Goal: Task Accomplishment & Management: Use online tool/utility

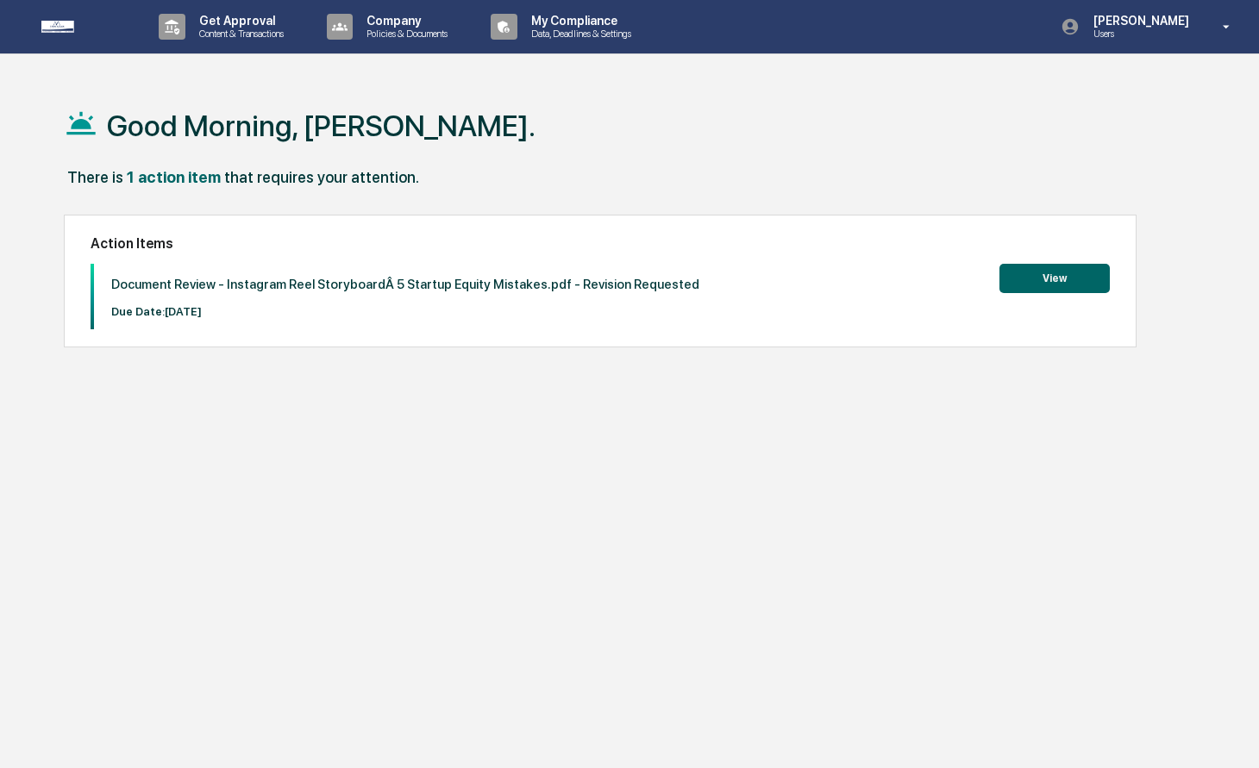
click at [1053, 291] on button "View" at bounding box center [1054, 278] width 110 height 29
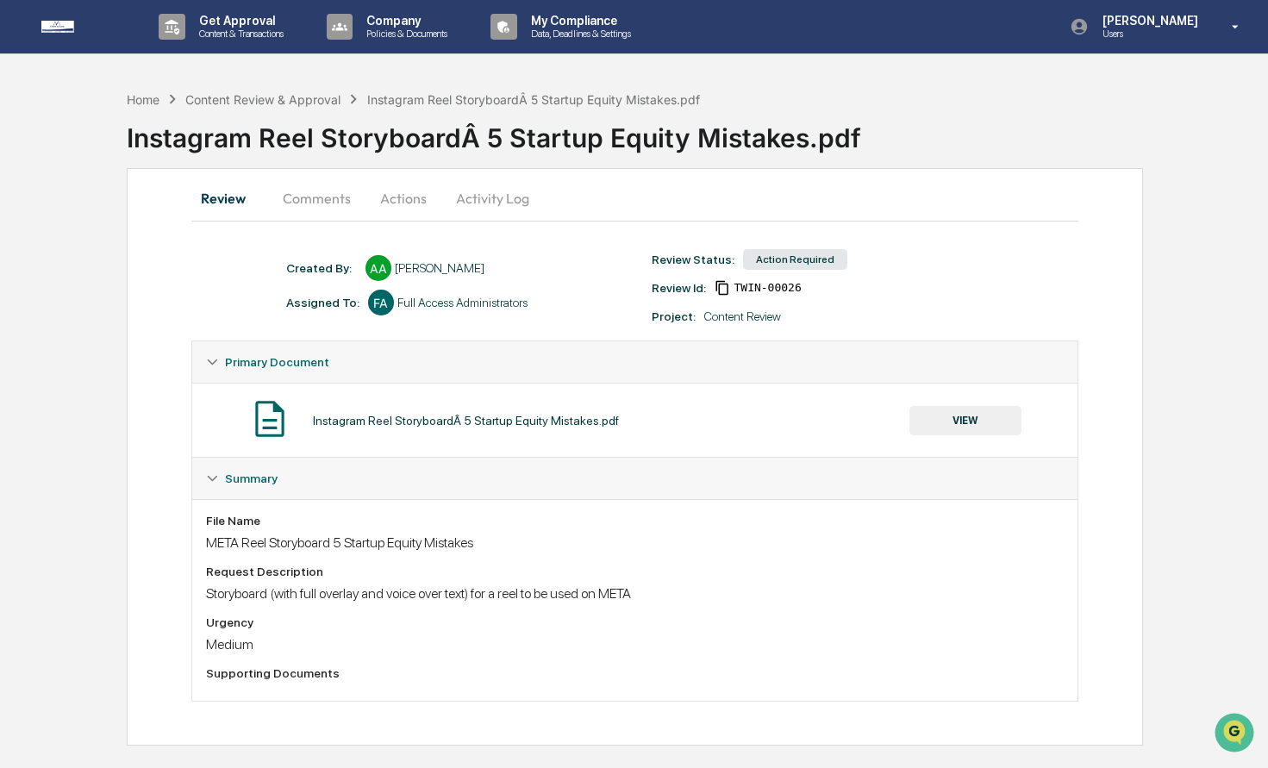
click at [913, 418] on button "VIEW" at bounding box center [966, 420] width 112 height 29
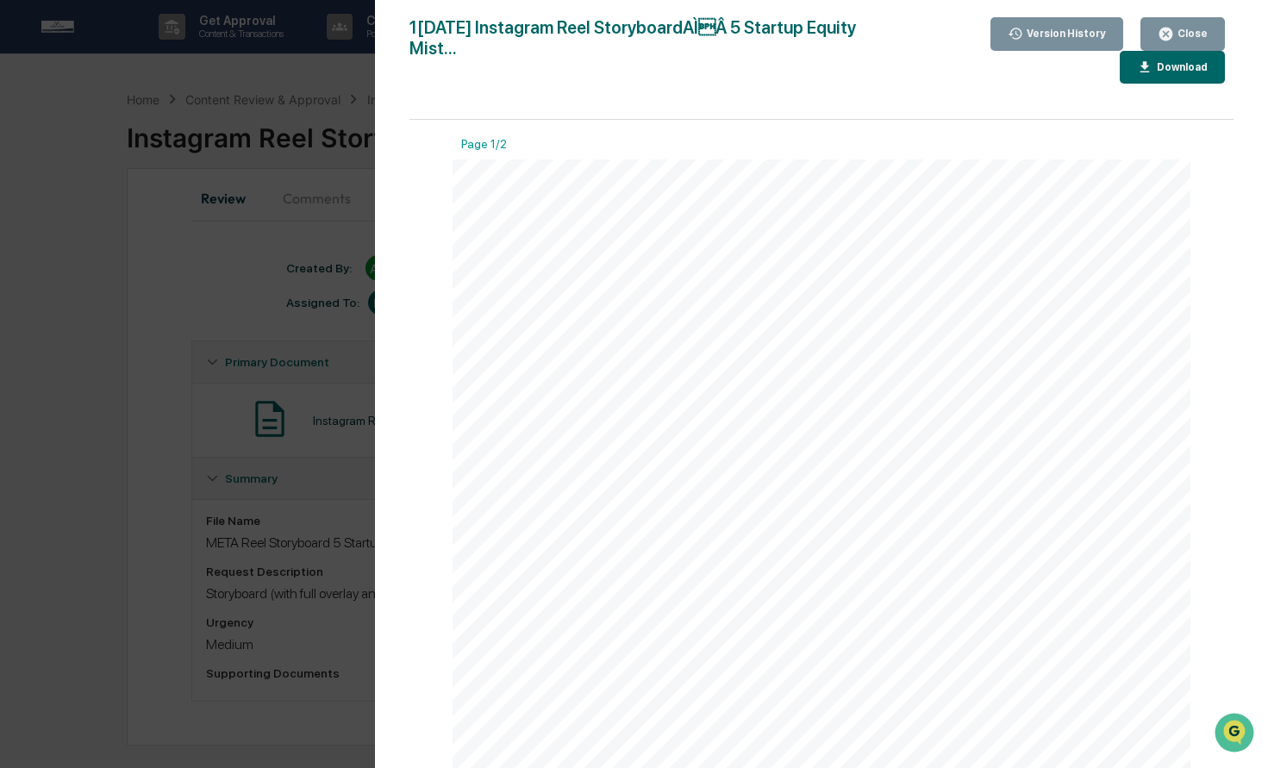
click at [909, 403] on div "Instagram Reel Storyboard: 5 Startup Equity Mistakes Scene 1: Hook (0 – 3 sec) …" at bounding box center [822, 636] width 738 height 955
click at [190, 584] on div "Version History [DATE] 01:52 AM [PERSON_NAME] [DATE] 01:12 PM [PERSON_NAME] [DA…" at bounding box center [634, 384] width 1268 height 768
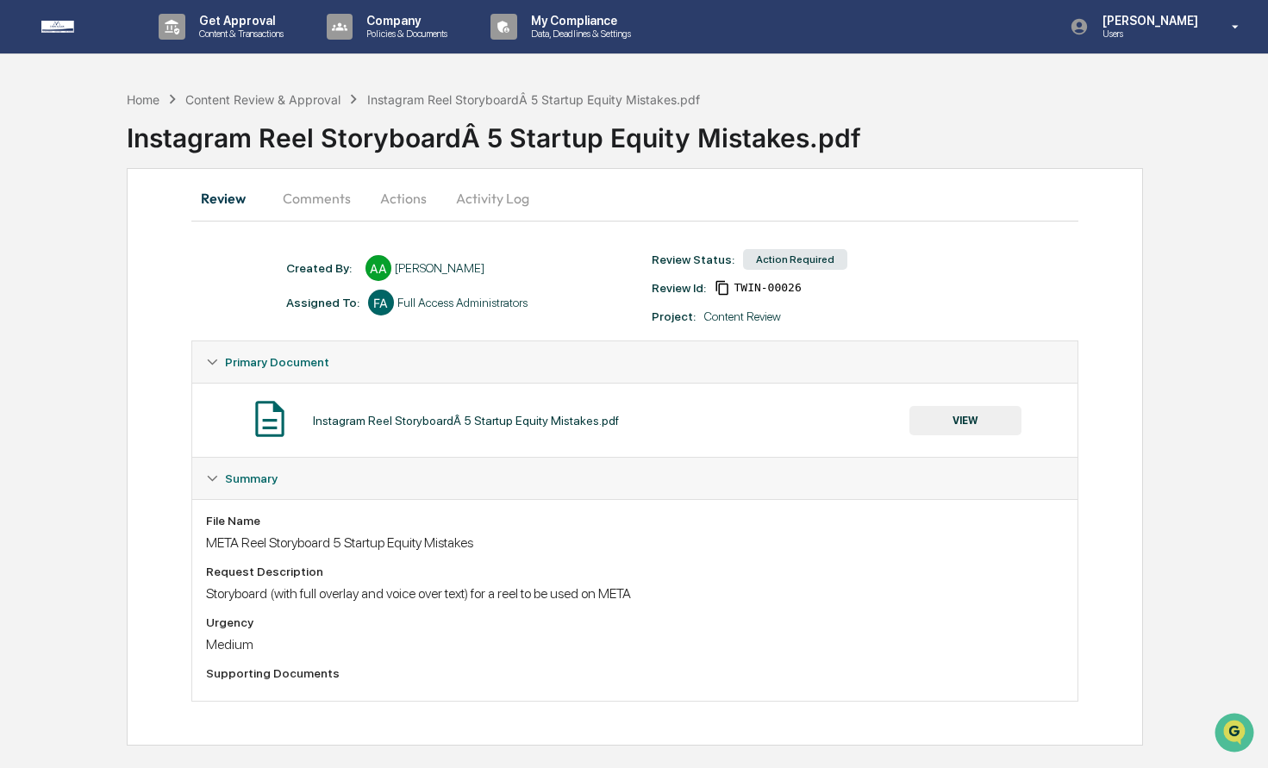
click at [315, 429] on div "Instagram Reel StoryboardÂ 5 Startup Equity Mistakes.pdf VIEW" at bounding box center [635, 420] width 859 height 46
click at [314, 445] on div "Instagram Reel StoryboardÂ 5 Startup Equity Mistakes.pdf VIEW" at bounding box center [635, 420] width 886 height 74
click at [298, 186] on button "Comments" at bounding box center [317, 198] width 96 height 41
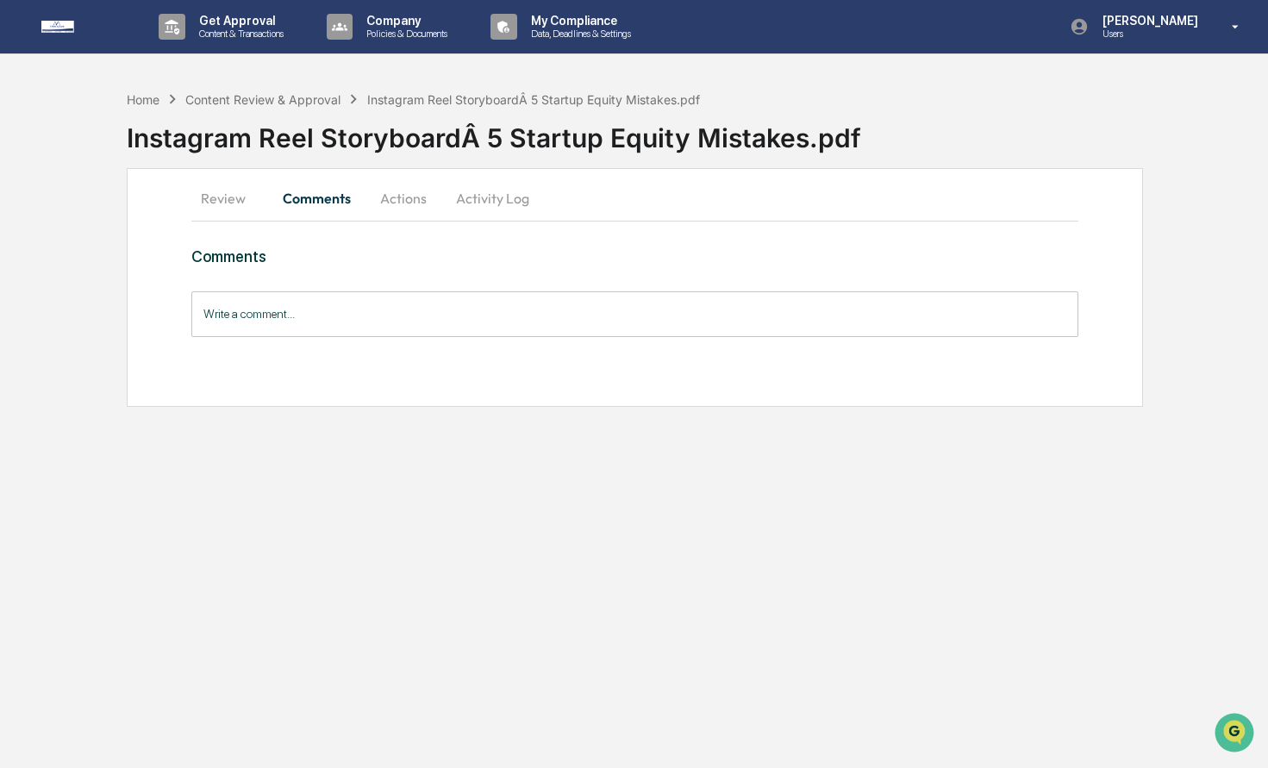
click at [201, 216] on button "Review" at bounding box center [230, 198] width 78 height 41
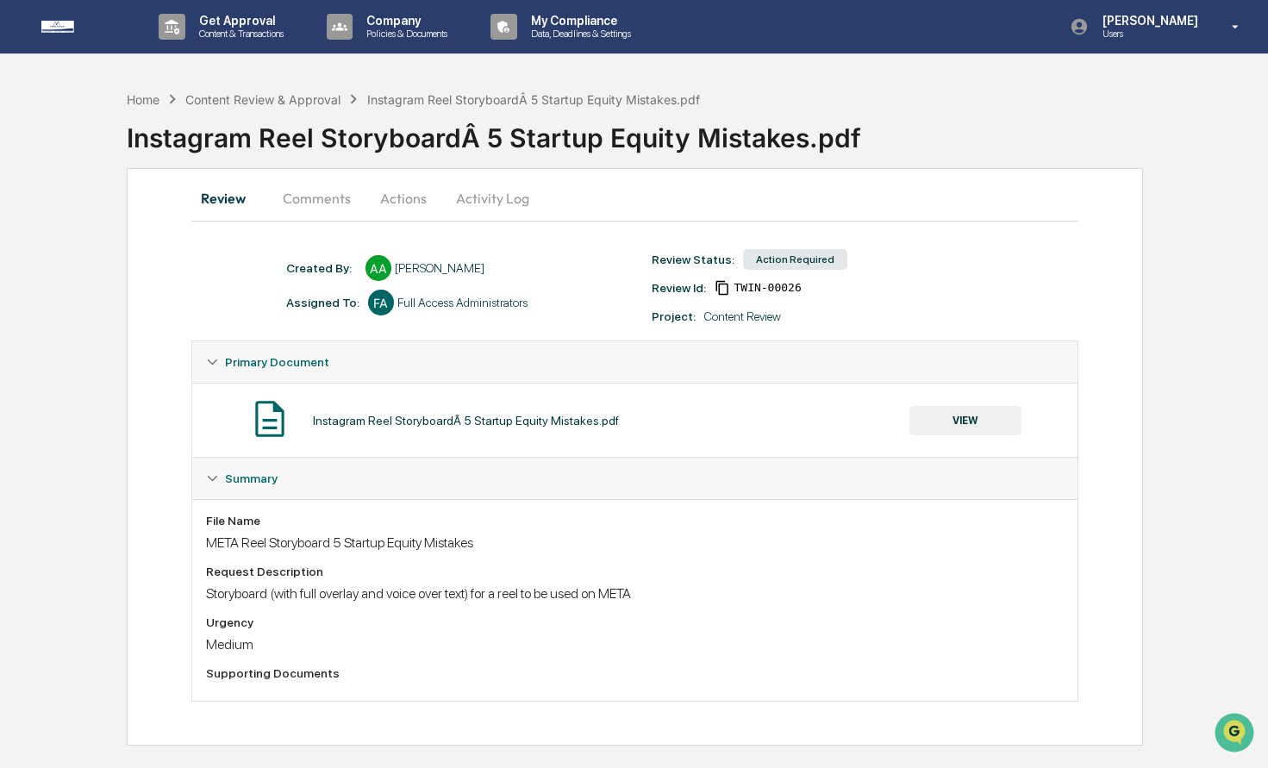
click at [953, 427] on button "VIEW" at bounding box center [966, 420] width 112 height 29
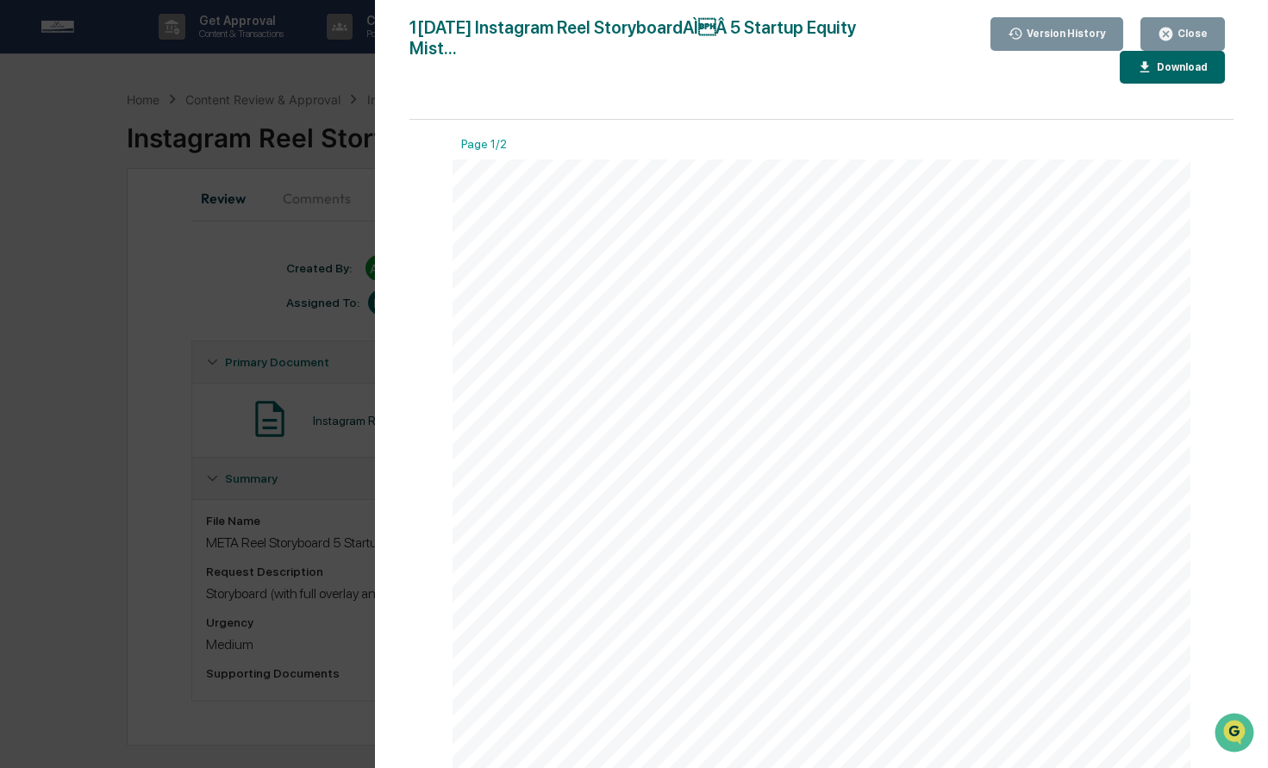
click at [1078, 589] on div "Instagram Reel Storyboard: 5 Startup Equity Mistakes Scene 1: Hook (0 – 3 sec) …" at bounding box center [822, 636] width 738 height 955
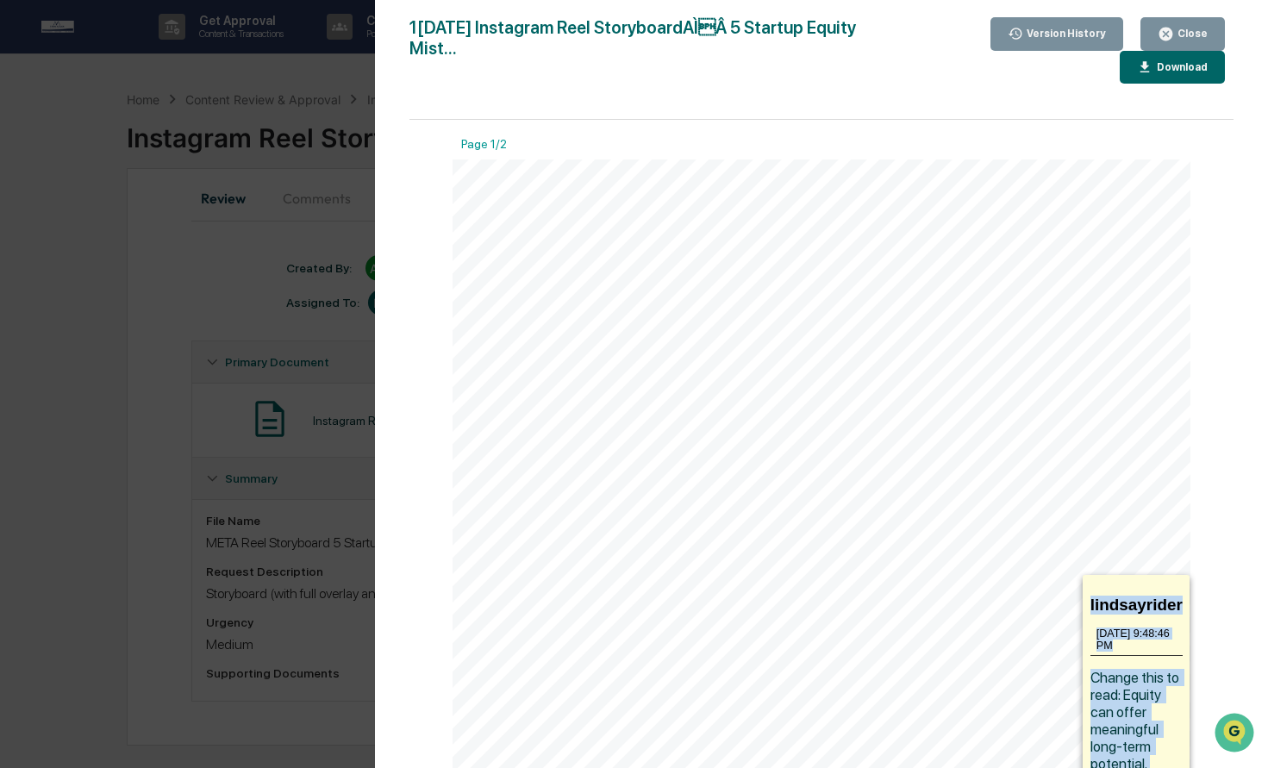
drag, startPoint x: 1074, startPoint y: 578, endPoint x: 1027, endPoint y: 578, distance: 47.4
click at [1027, 578] on div "Instagram Reel Storyboard: 5 Startup Equity Mistakes Scene 1: Hook (0 – 3 sec) …" at bounding box center [822, 636] width 738 height 954
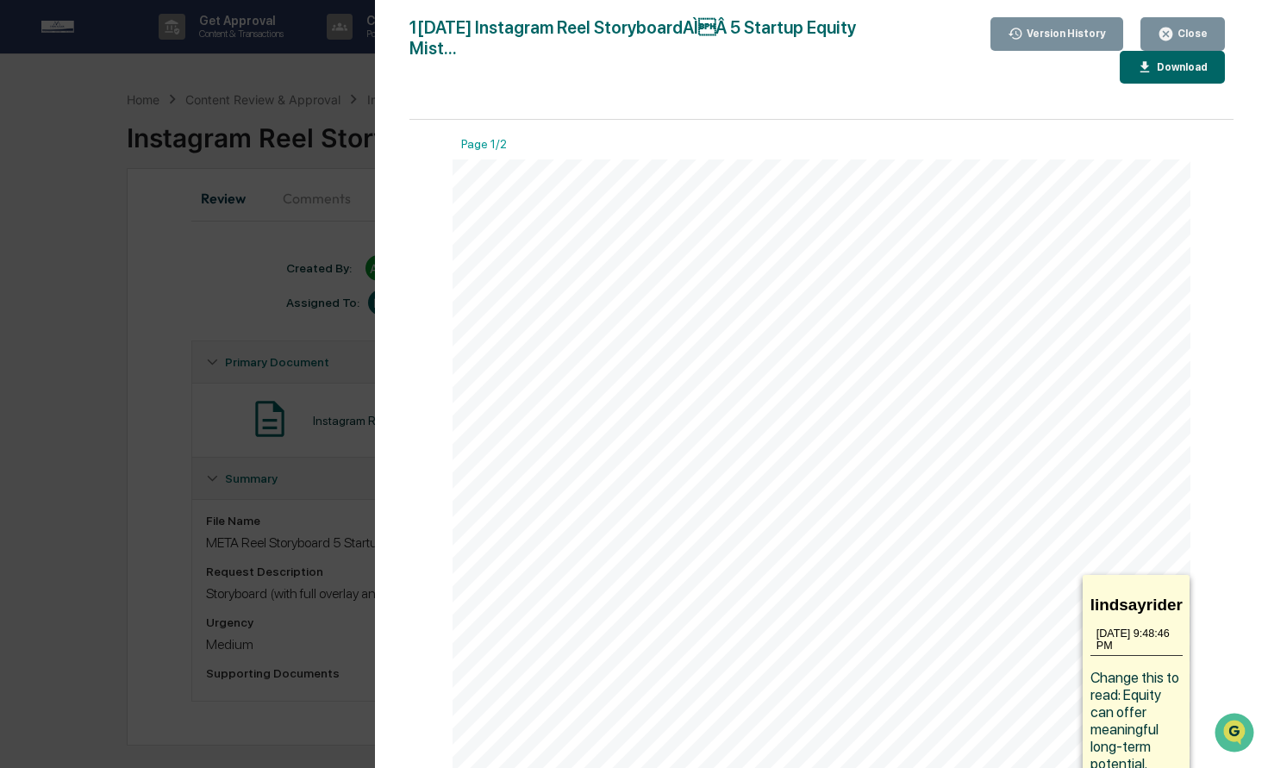
click at [1017, 579] on icon at bounding box center [967, 584] width 207 height 19
drag, startPoint x: 1144, startPoint y: 747, endPoint x: 1123, endPoint y: 700, distance: 51.7
click at [1123, 700] on div "lindsayrider 10[DATE]48:46 PM Change this to read: Equity can offer meaningful …" at bounding box center [1136, 683] width 107 height 216
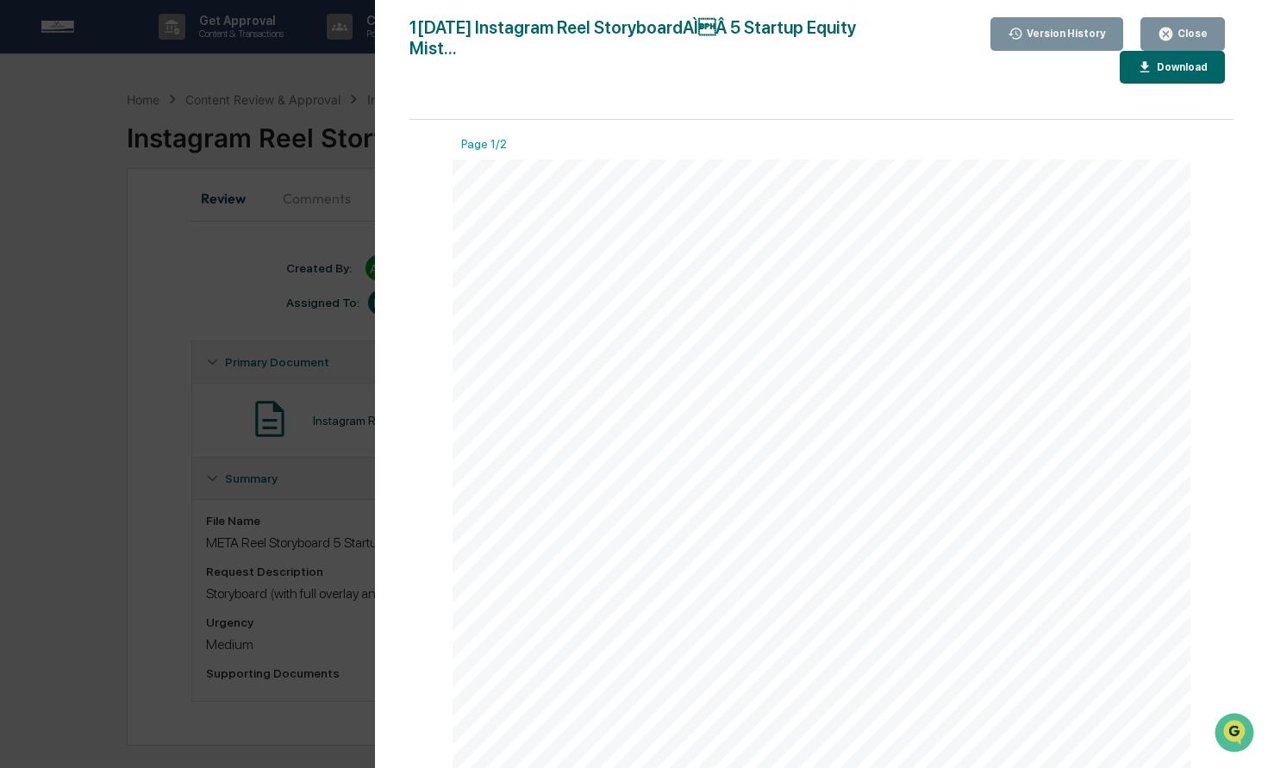
copy span "Equity can offer meaningful long-term potential."
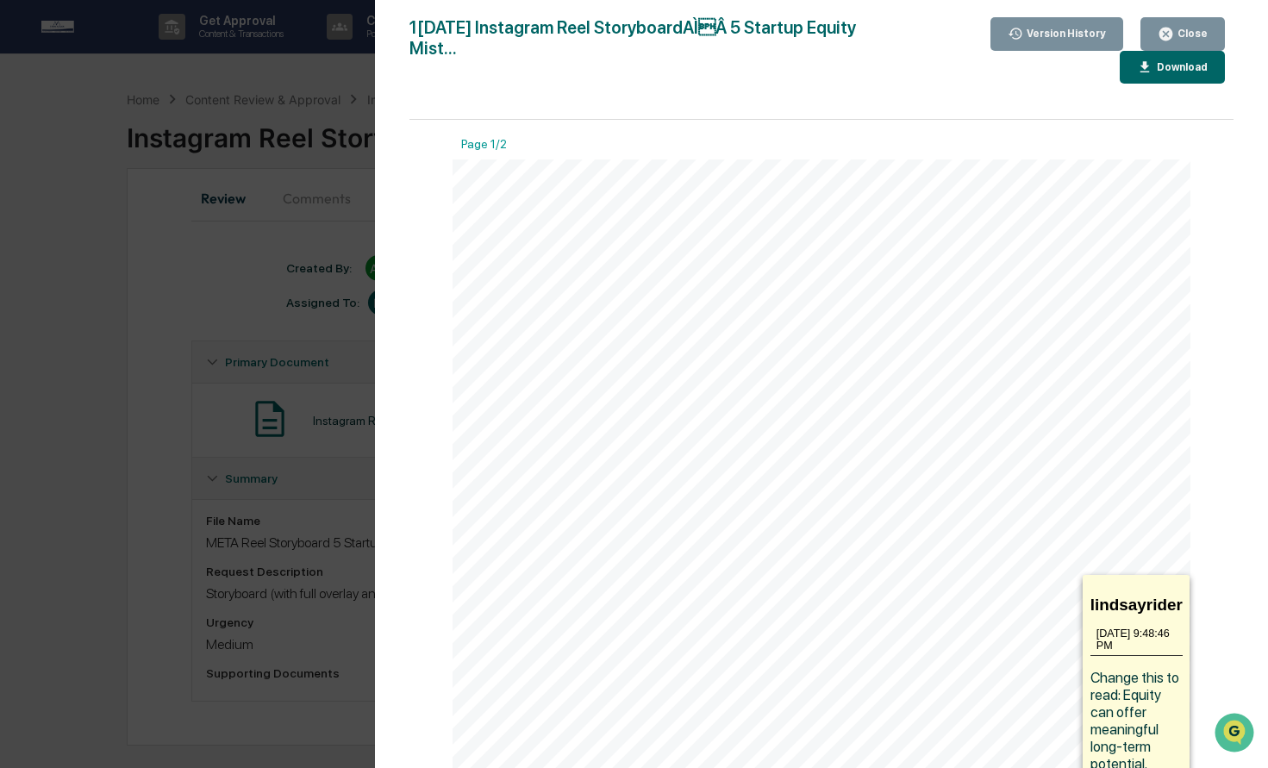
click at [1035, 579] on icon at bounding box center [967, 584] width 207 height 19
drag, startPoint x: 1122, startPoint y: 693, endPoint x: 1141, endPoint y: 747, distance: 57.0
click at [1141, 747] on span "Change this to read: Equity can offer meaningful long-term potential." at bounding box center [1136, 720] width 91 height 103
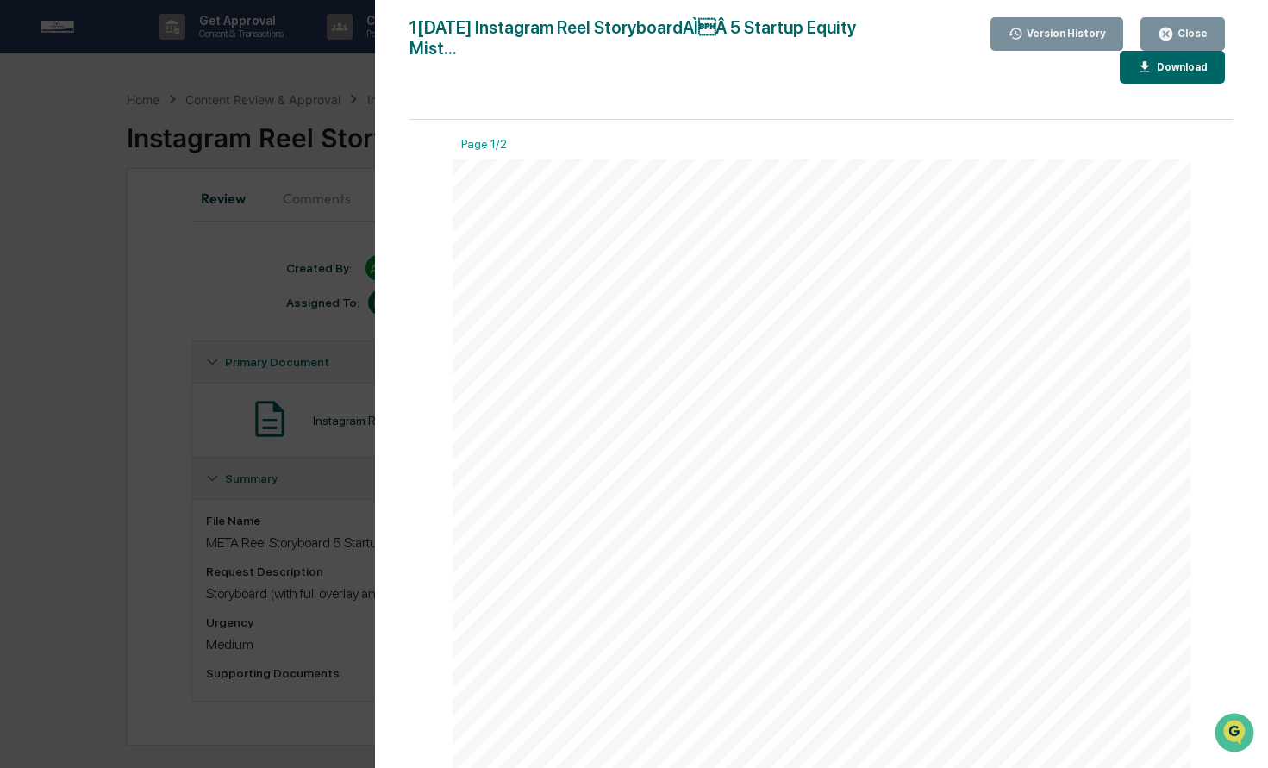
click at [1041, 581] on icon at bounding box center [967, 584] width 207 height 19
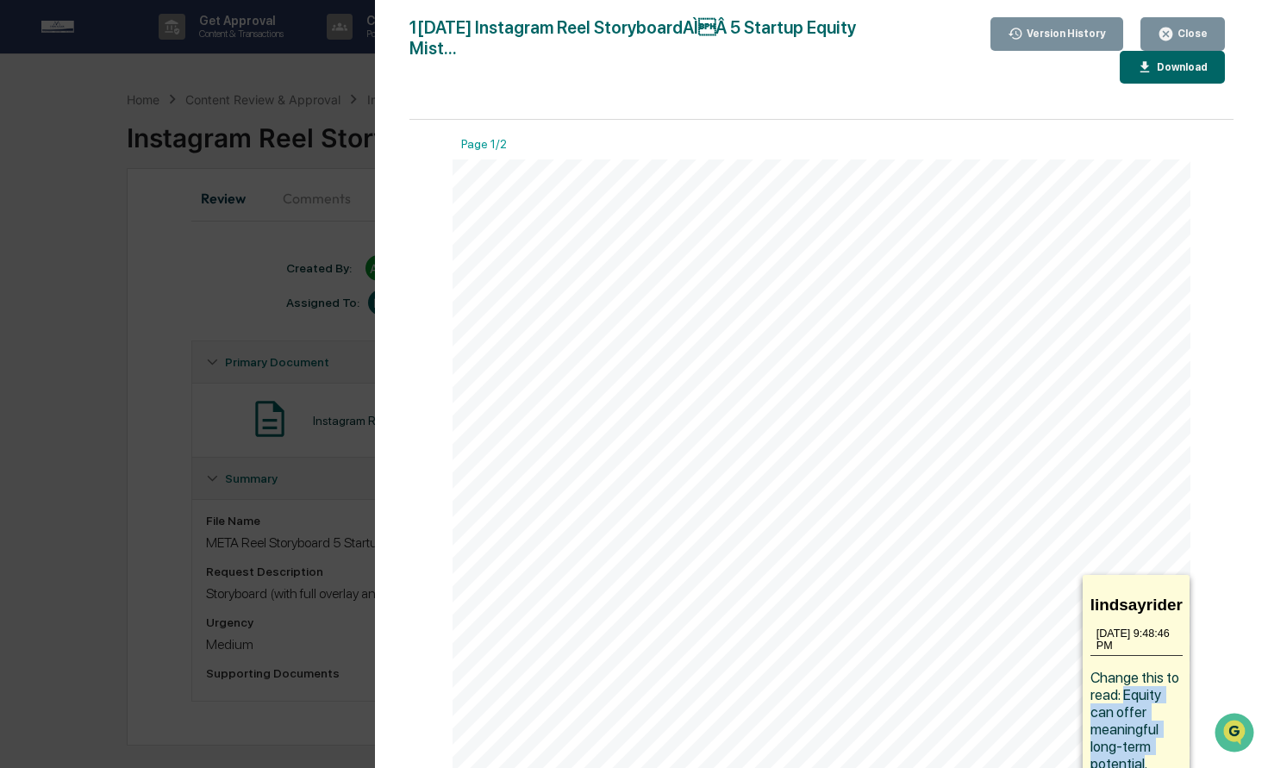
copy span "Equity can offer meaningful long-term potential"
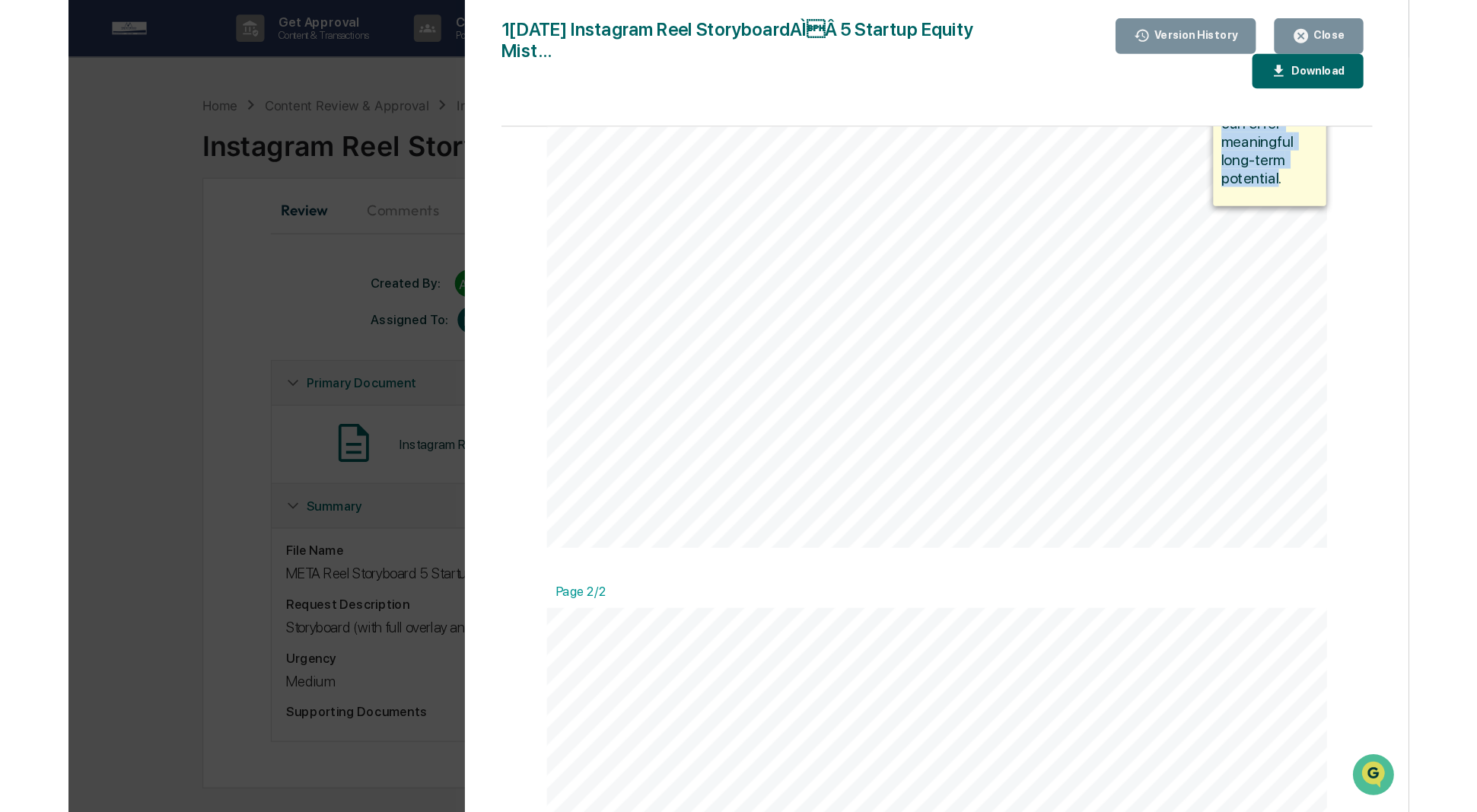
scroll to position [232, 0]
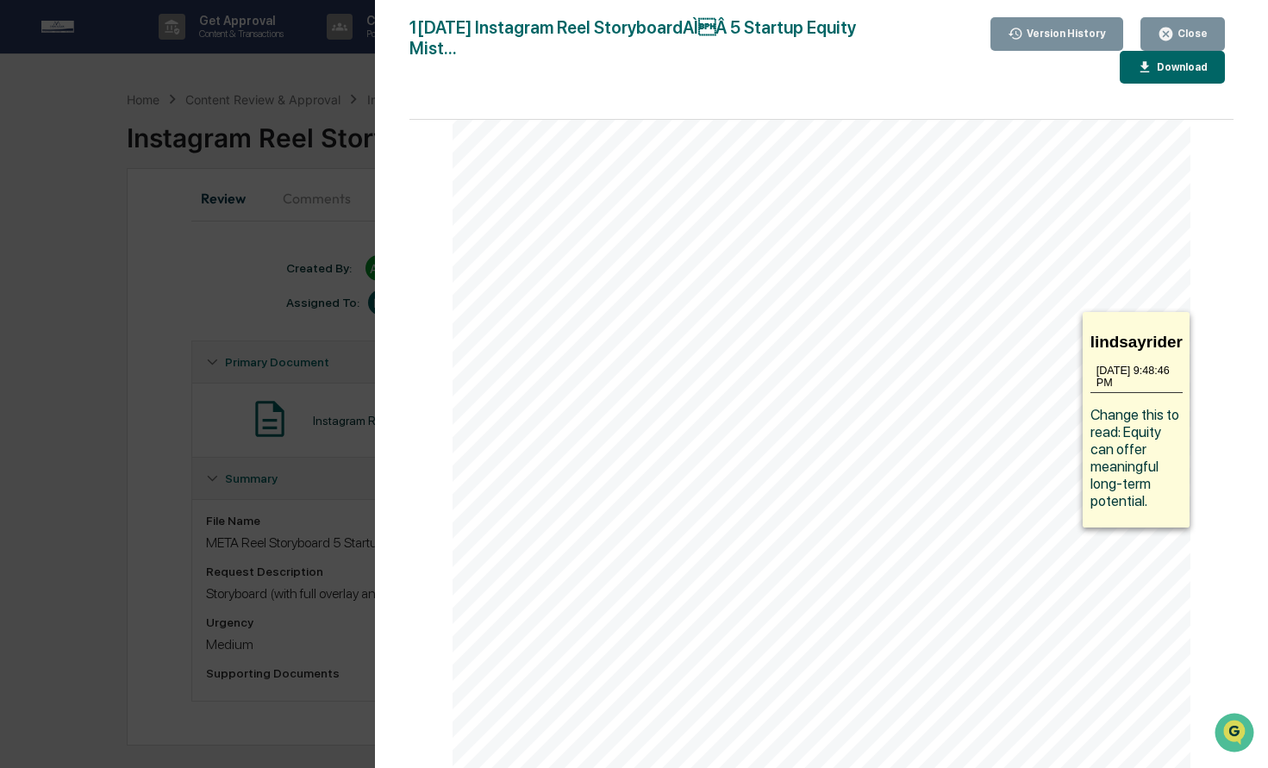
click at [1123, 421] on span "Change this to read: Equity can offer meaningful long-term potential." at bounding box center [1136, 457] width 91 height 103
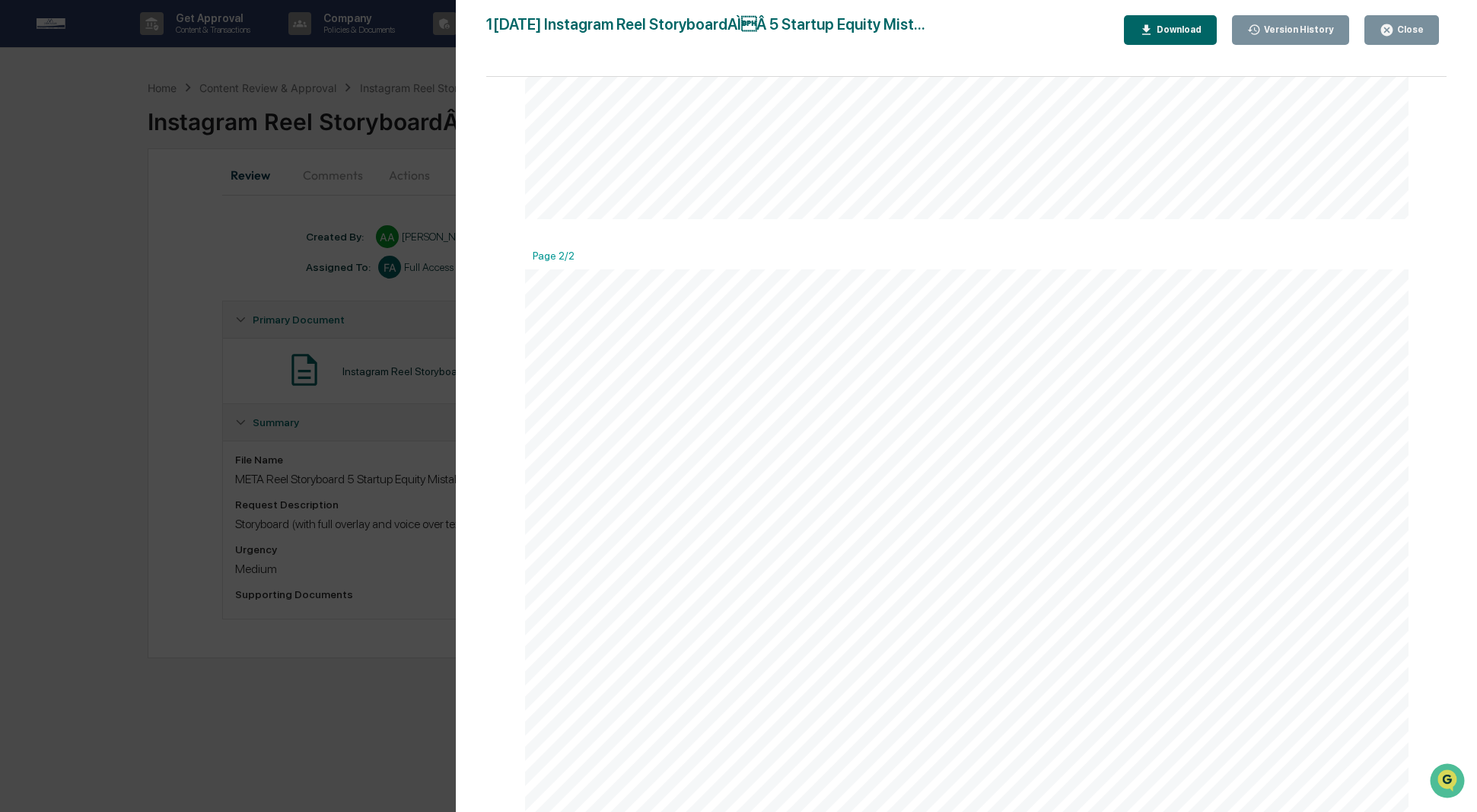
scroll to position [1126, 0]
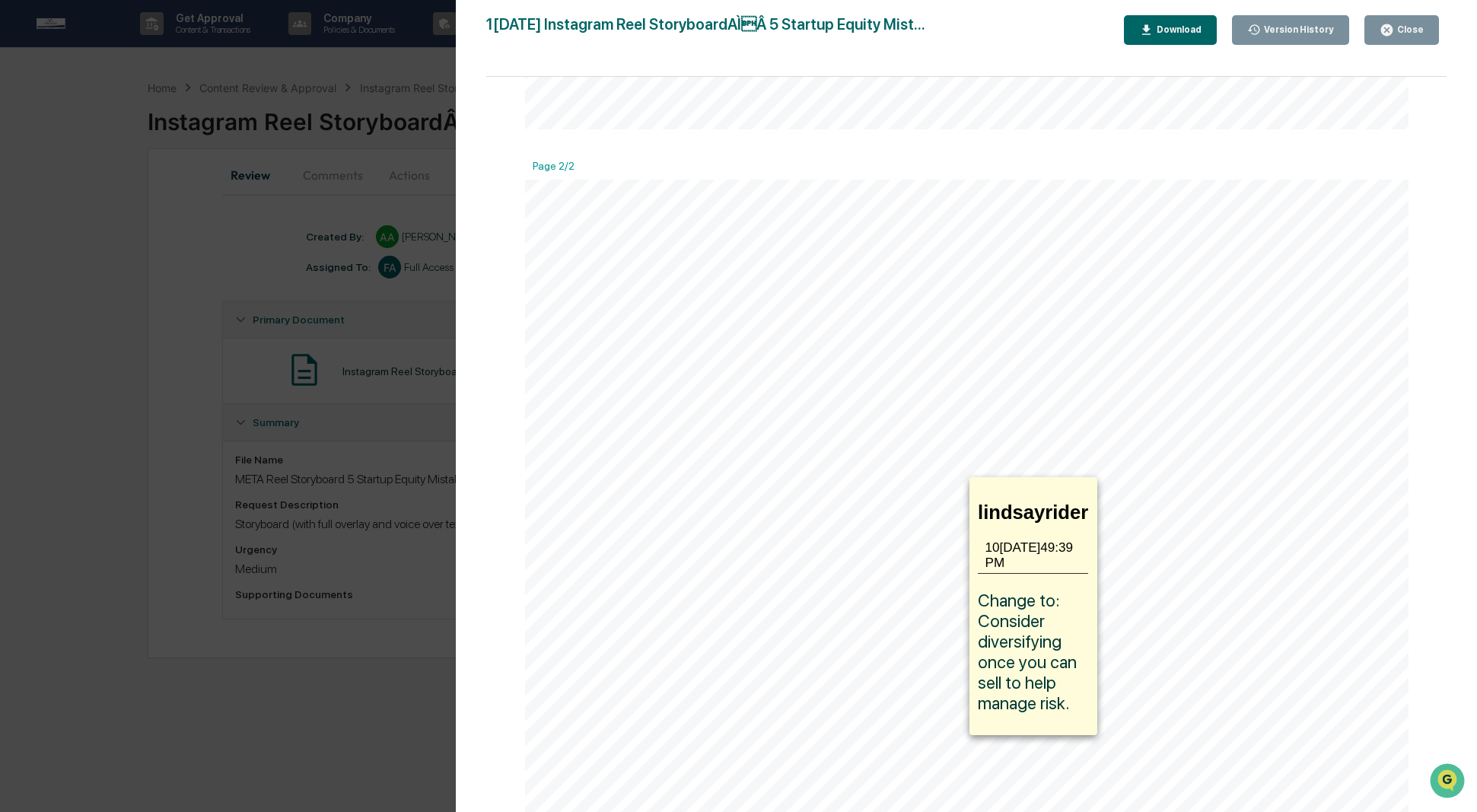
click at [881, 485] on icon at bounding box center [849, 489] width 212 height 23
drag, startPoint x: 1079, startPoint y: 690, endPoint x: 973, endPoint y: 620, distance: 127.0
click at [973, 620] on div "lindsayrider 1[DATE]:49:39 PM Change to: Consider diversifying once you can sel…" at bounding box center [1033, 606] width 128 height 258
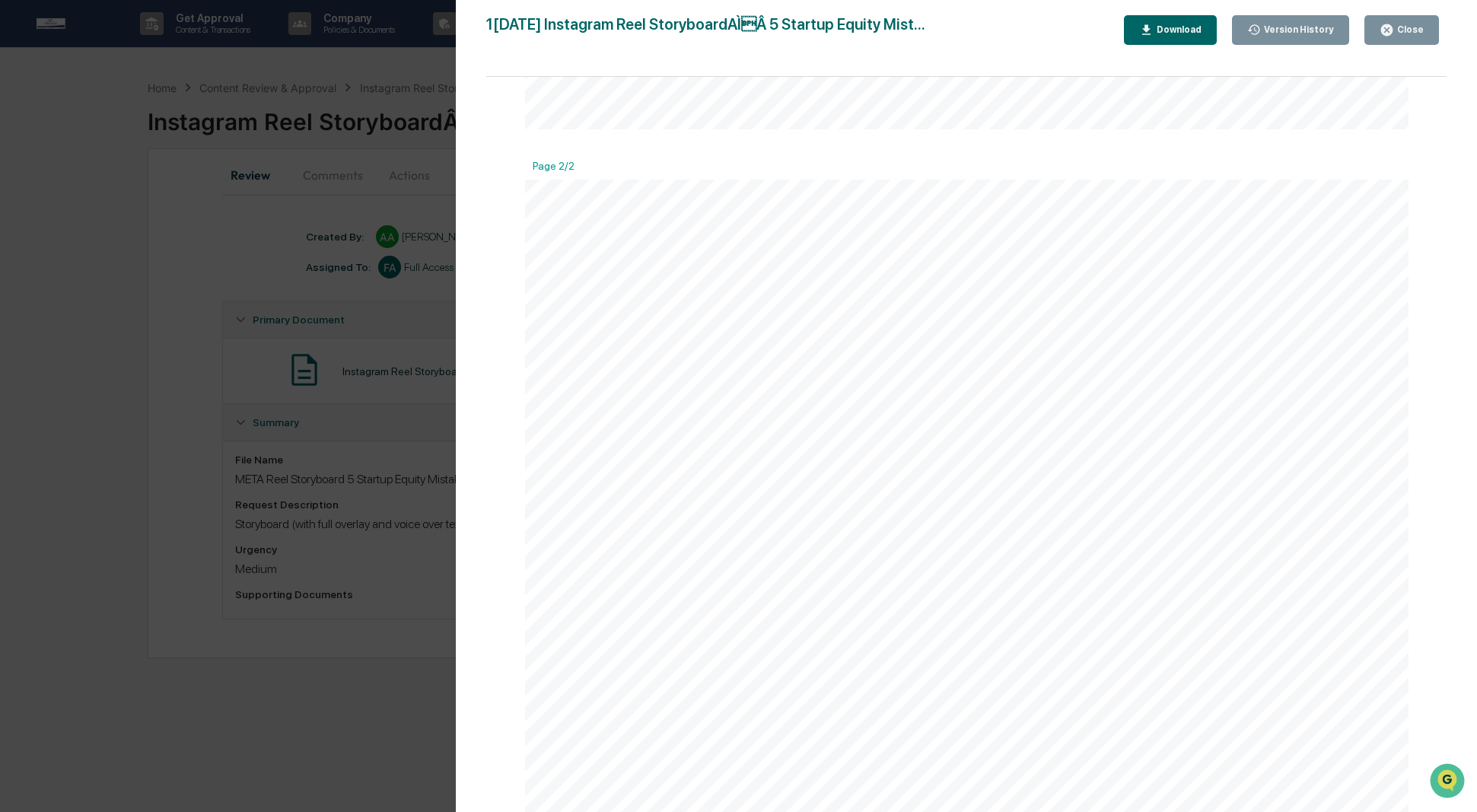
copy span "Consider diversifying once you can sell to help manage risk."
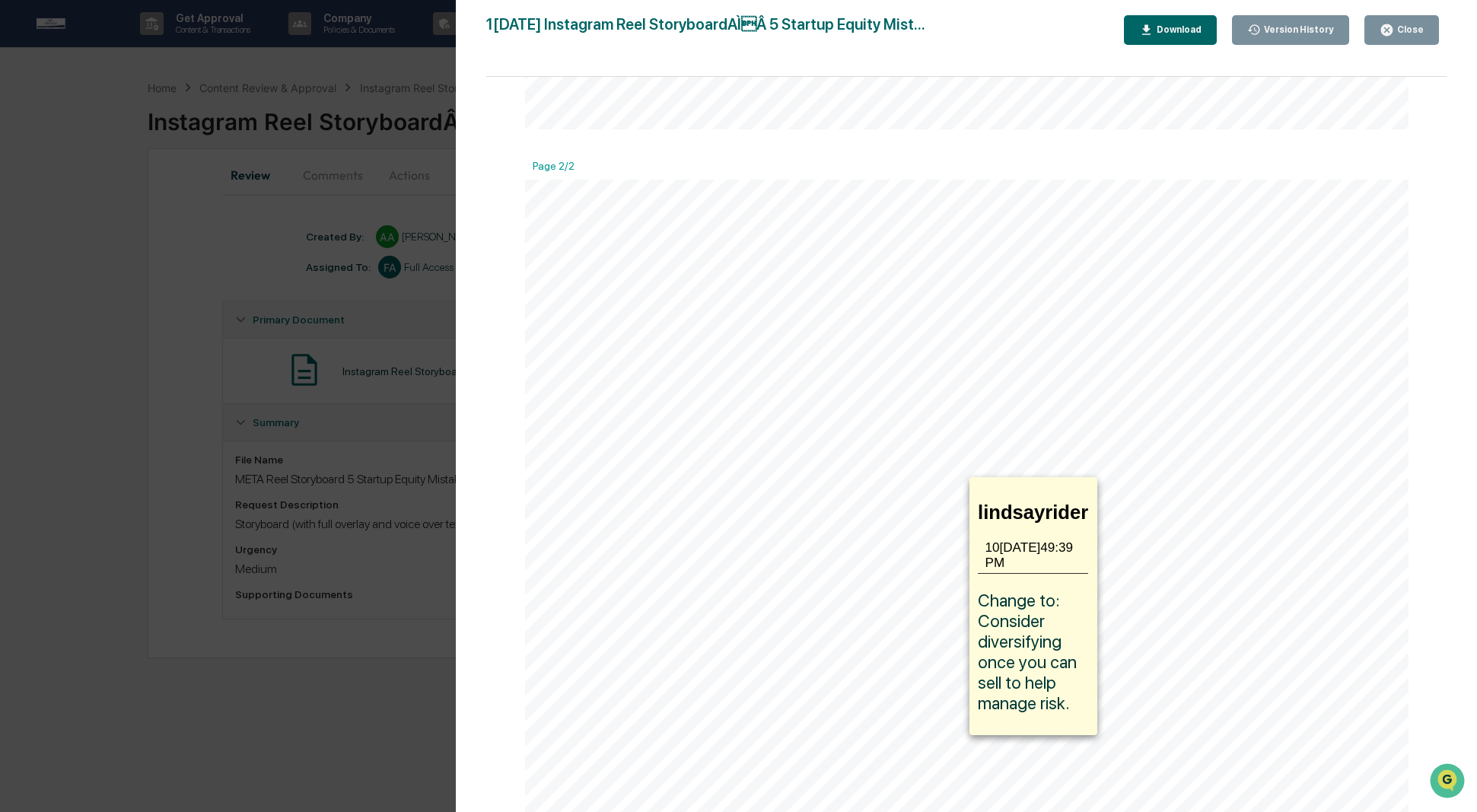
click at [925, 492] on icon at bounding box center [849, 489] width 212 height 23
drag, startPoint x: 976, startPoint y: 617, endPoint x: 1079, endPoint y: 686, distance: 124.0
click at [1079, 677] on p "Change to: Consider diversifying once you can sell to help manage risk." at bounding box center [1033, 651] width 110 height 124
copy span "Consider diversifying once you can sell to help manage risk."
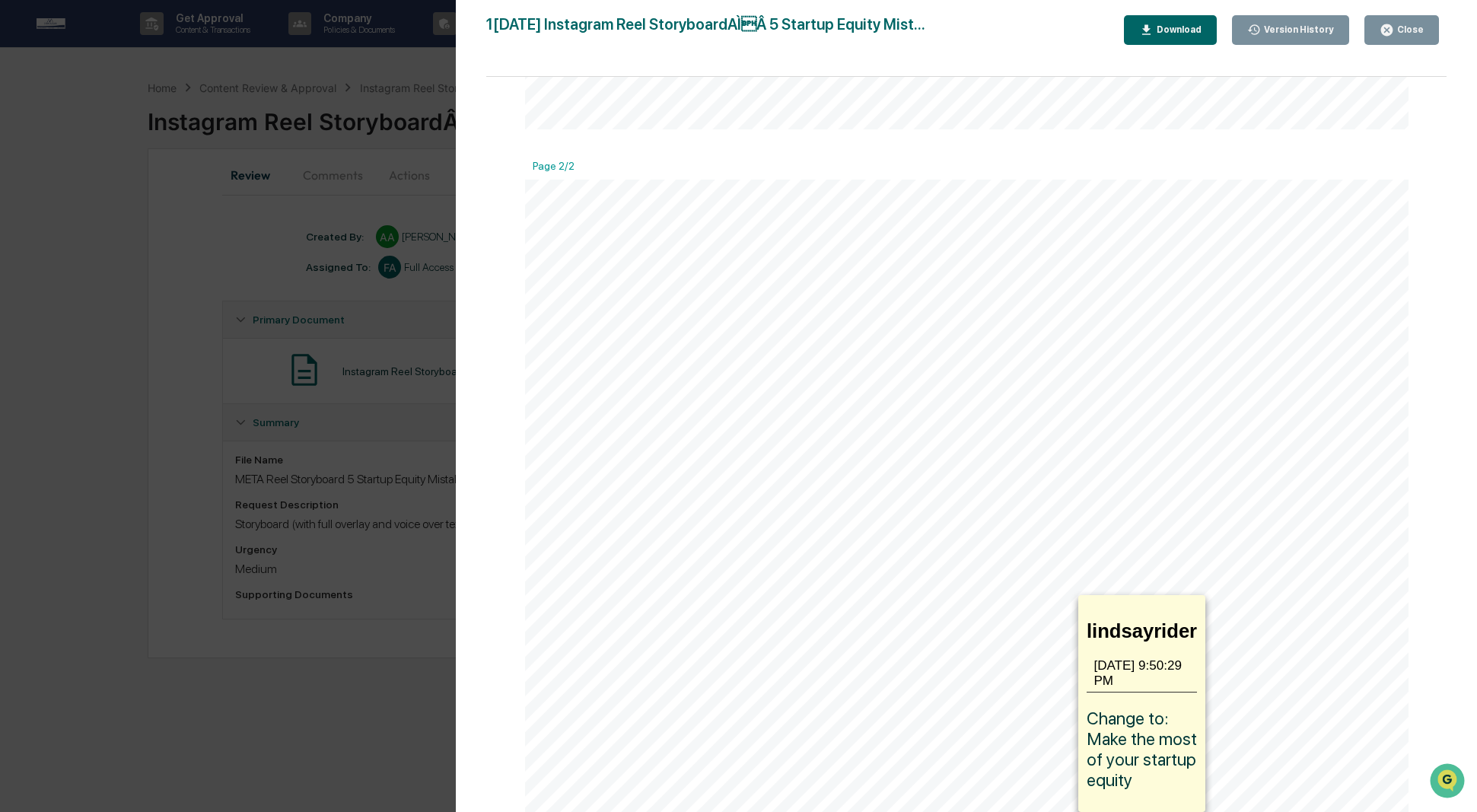
click at [1005, 604] on icon at bounding box center [929, 606] width 269 height 23
drag, startPoint x: 1172, startPoint y: 711, endPoint x: 1194, endPoint y: 749, distance: 43.9
click at [1111, 677] on p "Change to: Make the most of your startup equity" at bounding box center [1142, 748] width 110 height 82
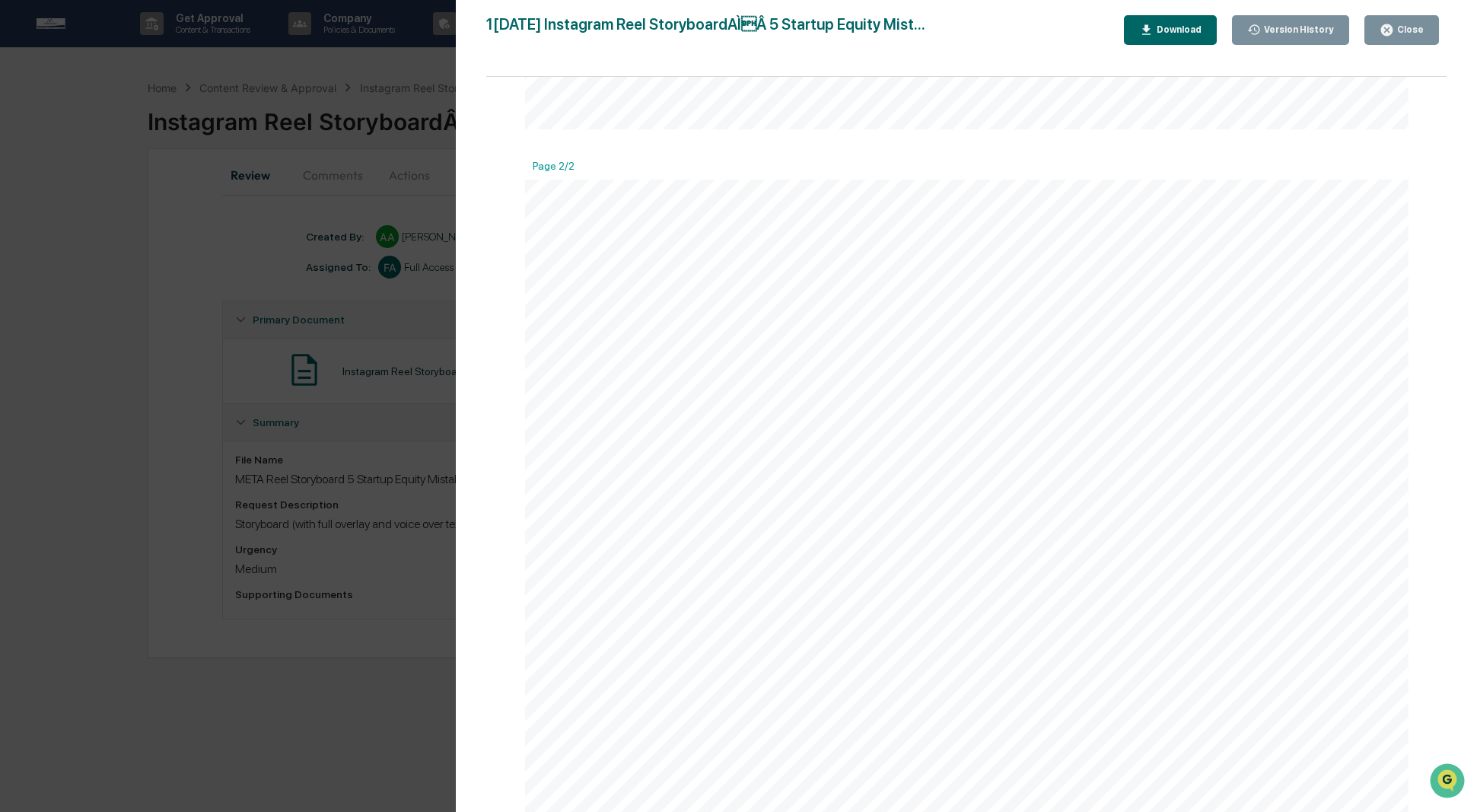
copy span "Make the most of your startup equity"
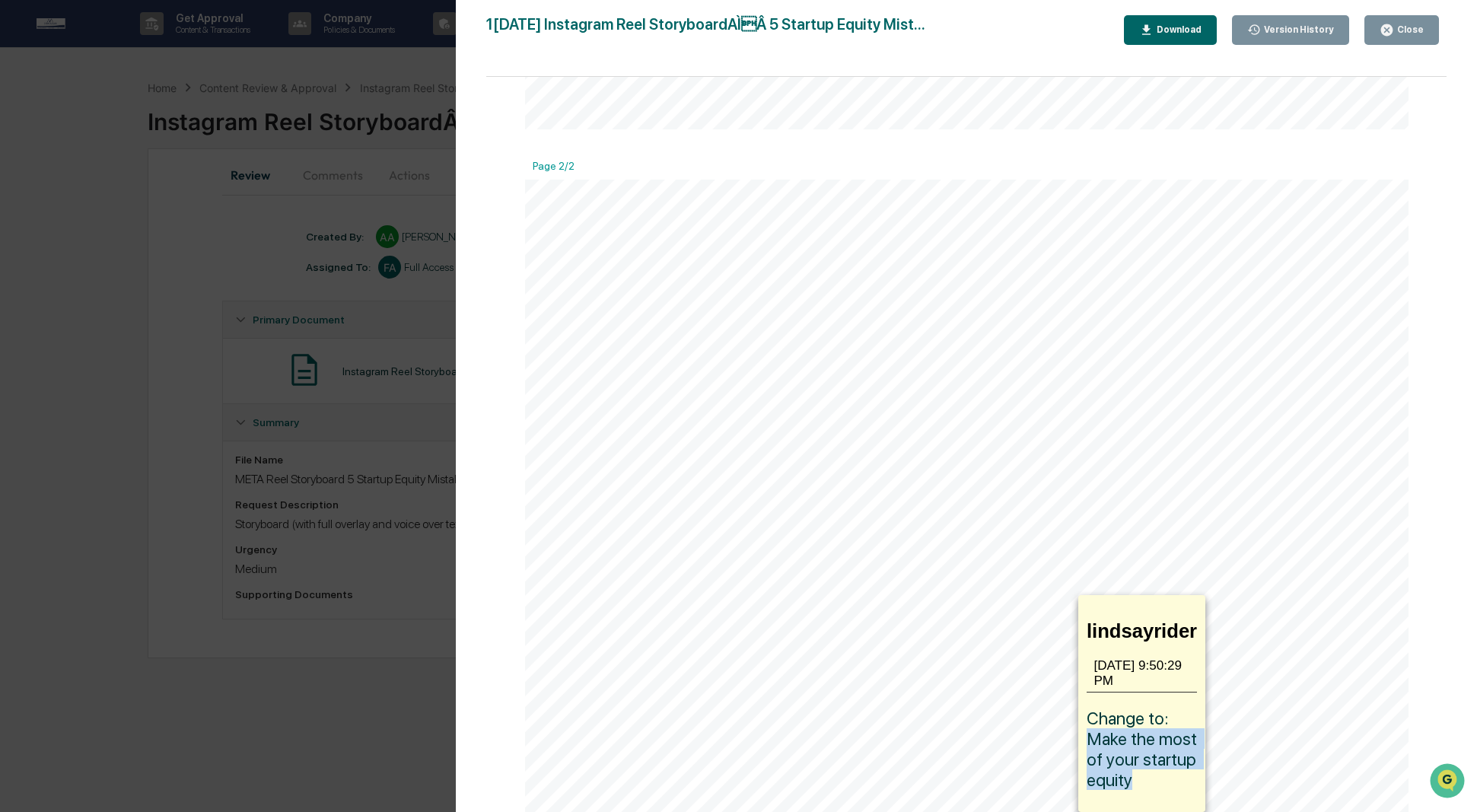
copy span "Make the most of your startup equity"
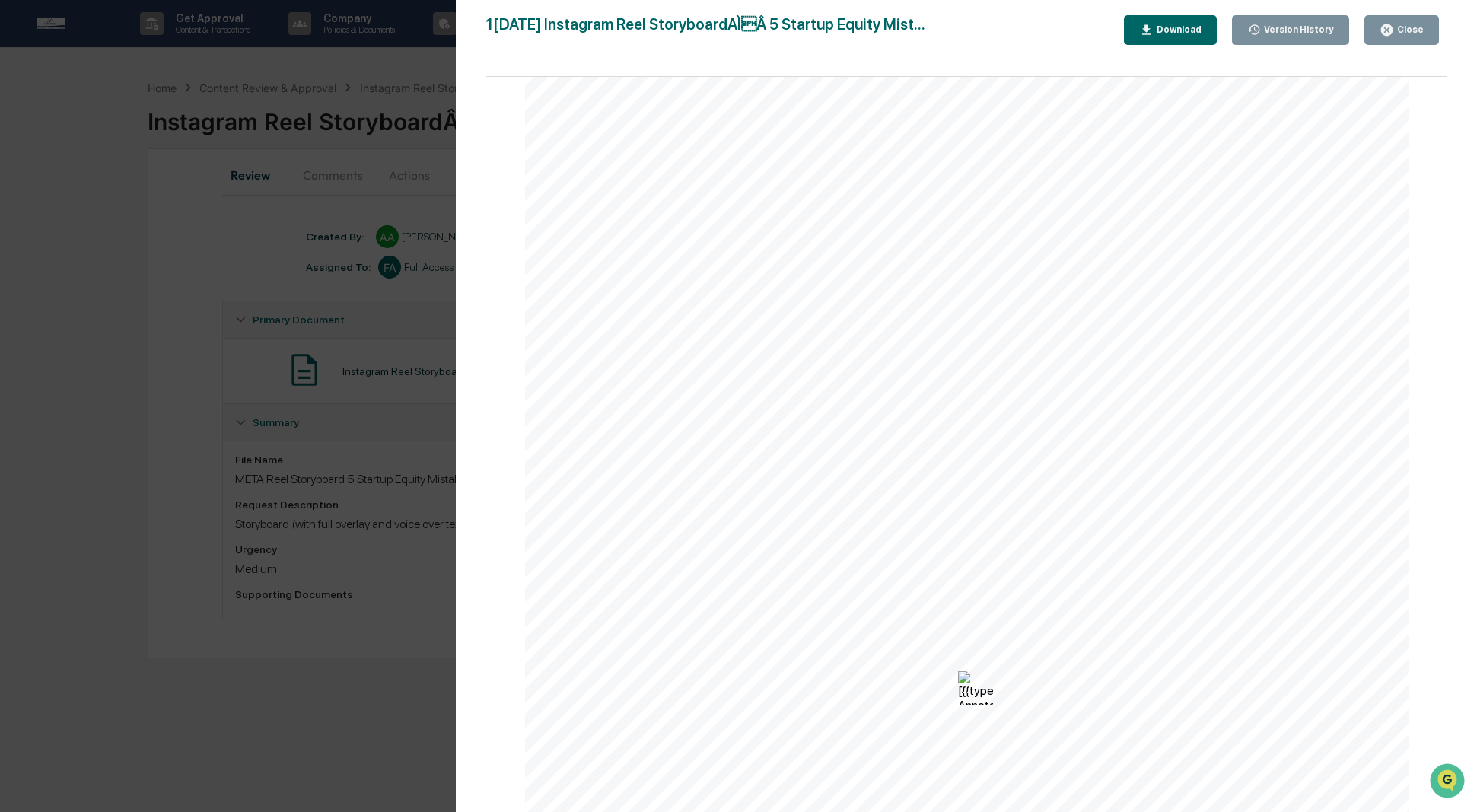
scroll to position [1637, 0]
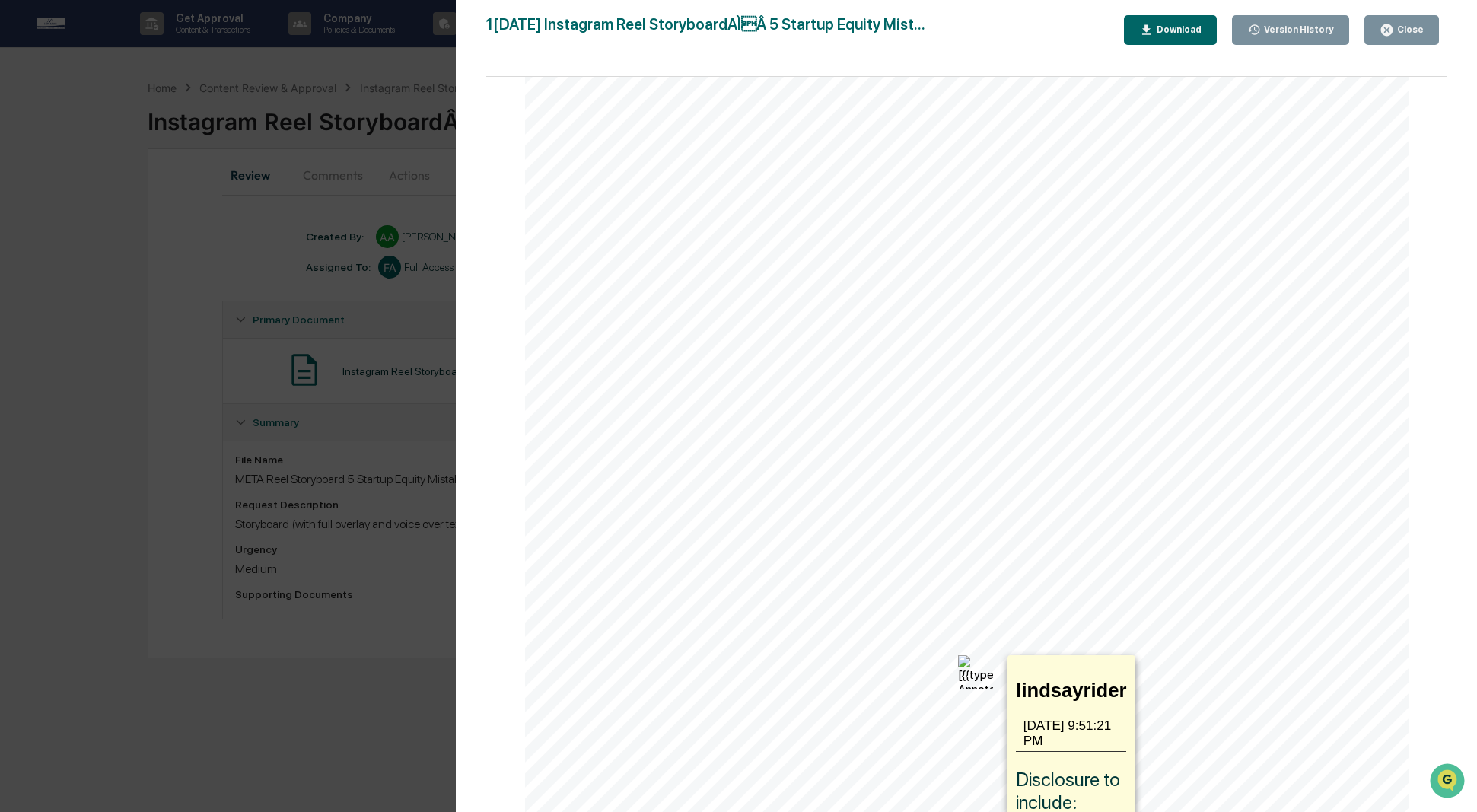
click at [966, 668] on img at bounding box center [976, 673] width 35 height 35
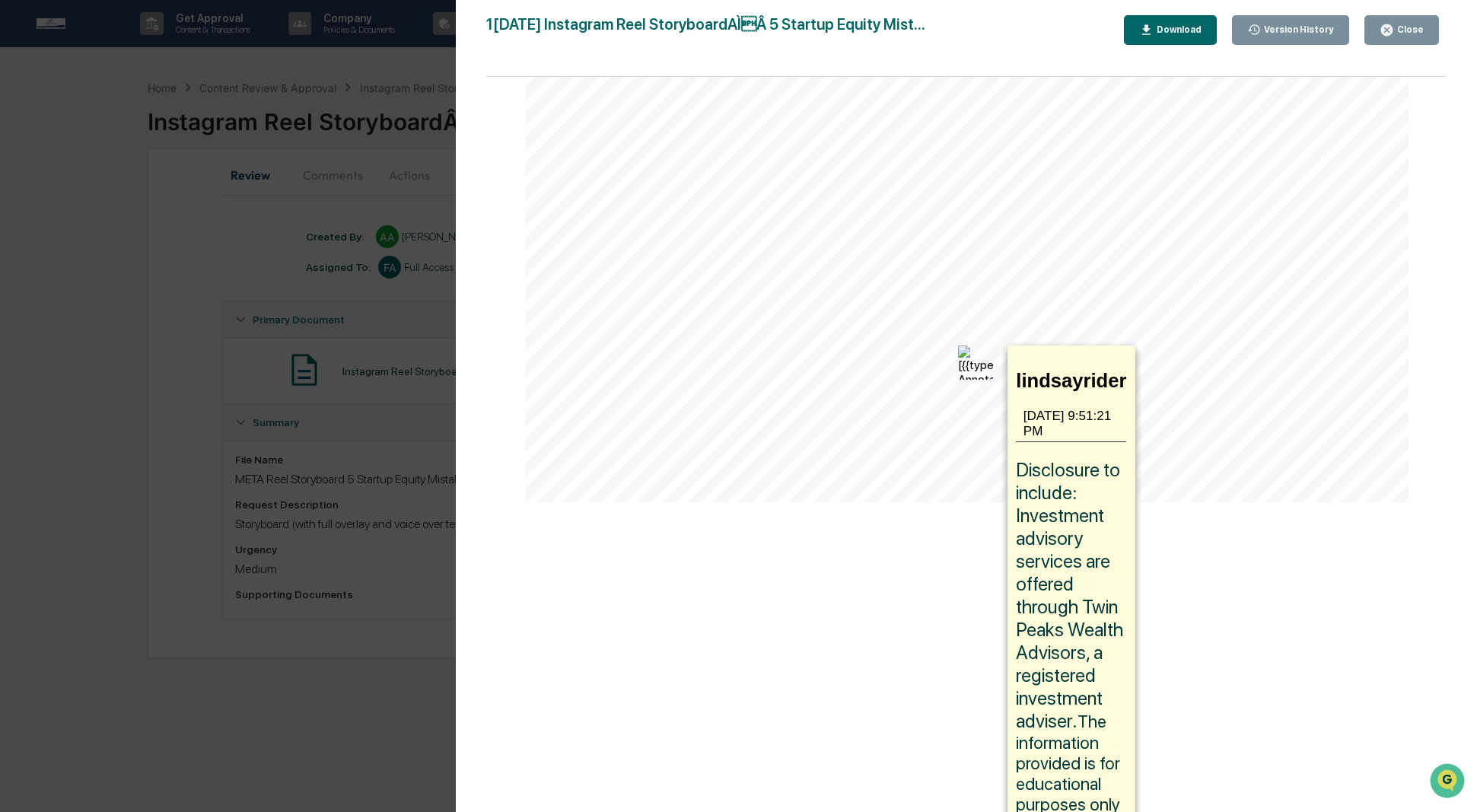
scroll to position [2266, 0]
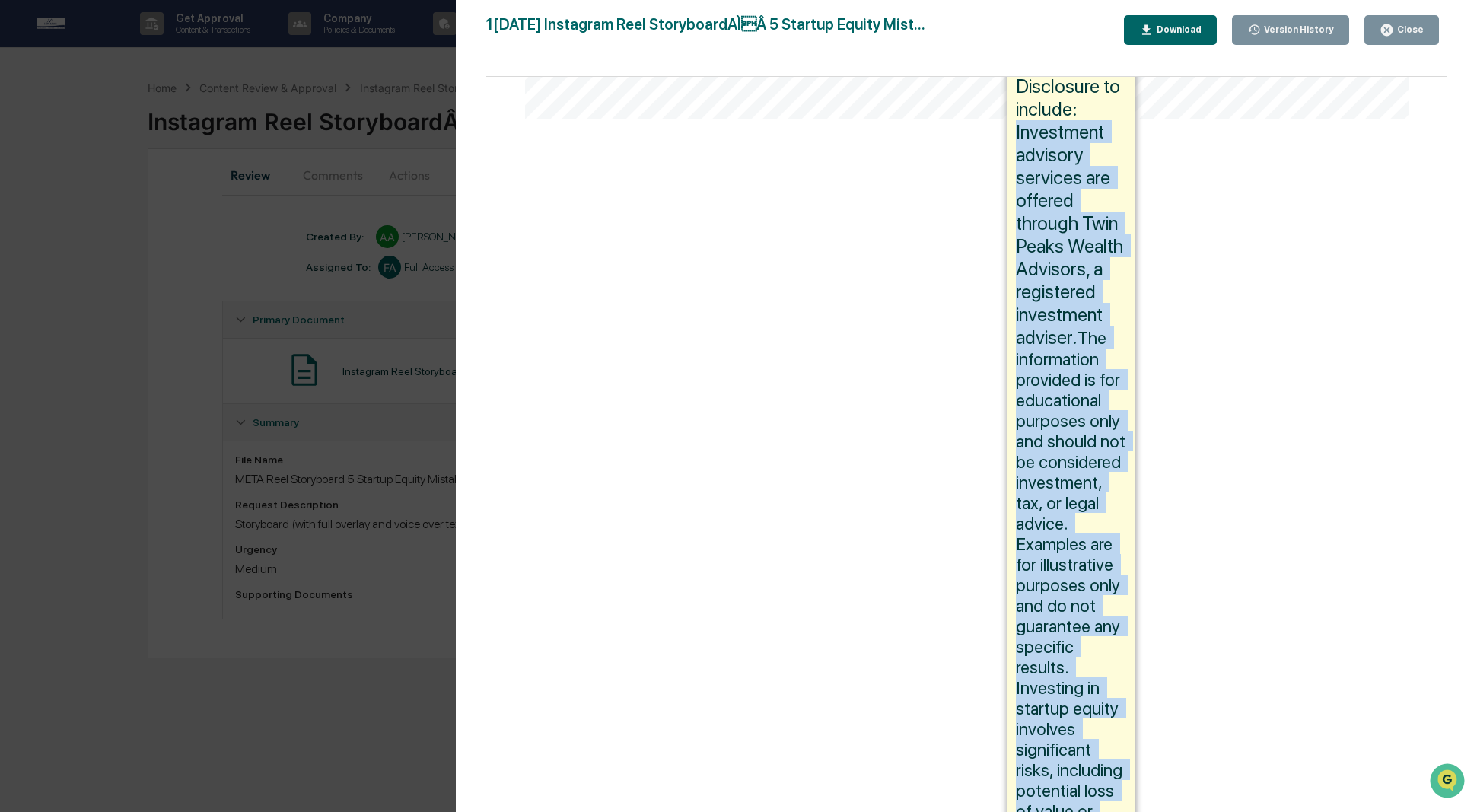
drag, startPoint x: 1013, startPoint y: 194, endPoint x: 1082, endPoint y: 794, distance: 604.0
click at [1082, 677] on p "Disclosure to include: Investment advisory services are offered through Twin Pe…" at bounding box center [1071, 530] width 110 height 911
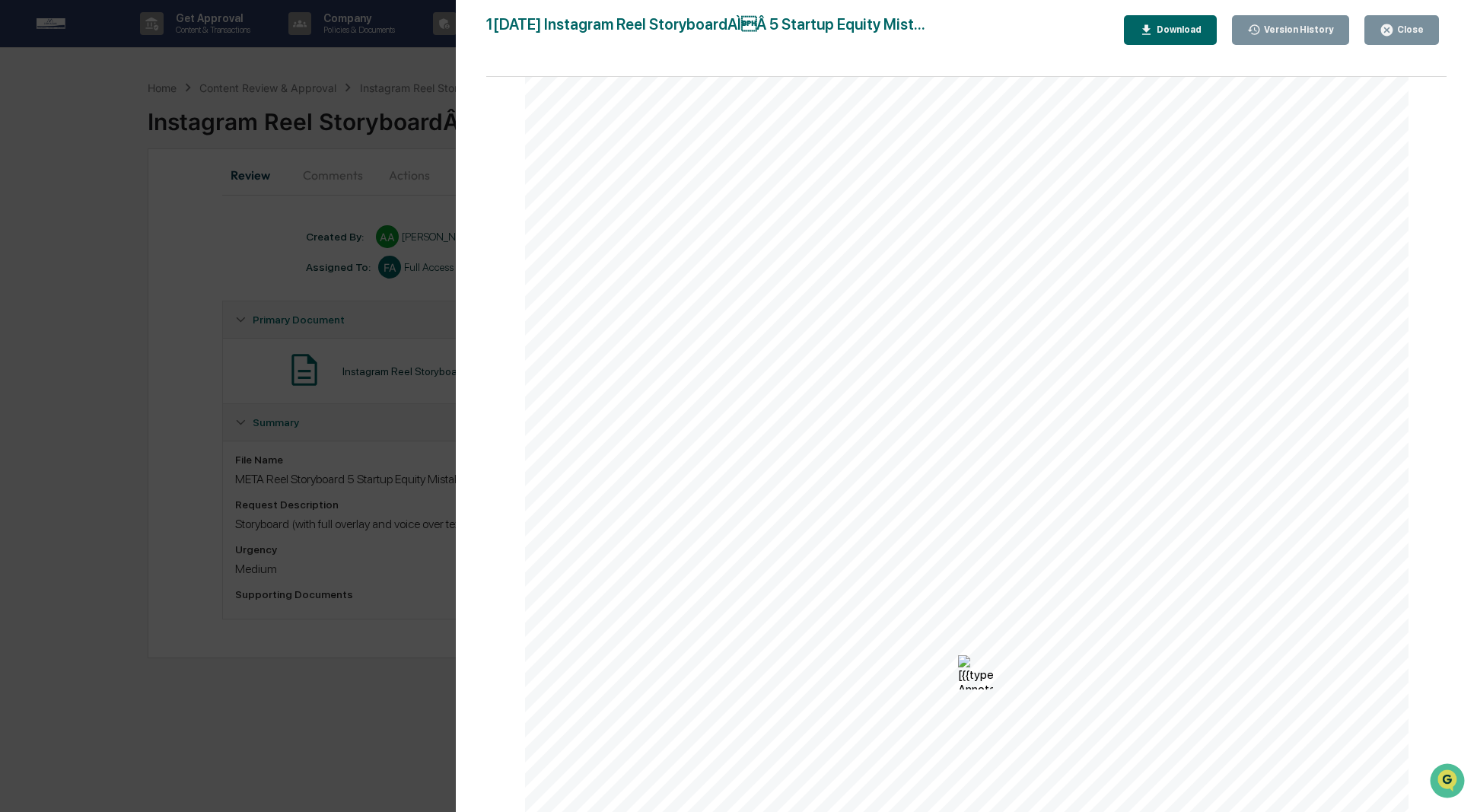
copy p "Investment advisory services are offered through Twin Peaks Wealth Advisors, a …"
click at [396, 522] on div "Version History [DATE] 01:52 AM [PERSON_NAME] [DATE] 01:12 PM [PERSON_NAME] [DA…" at bounding box center [738, 406] width 1477 height 812
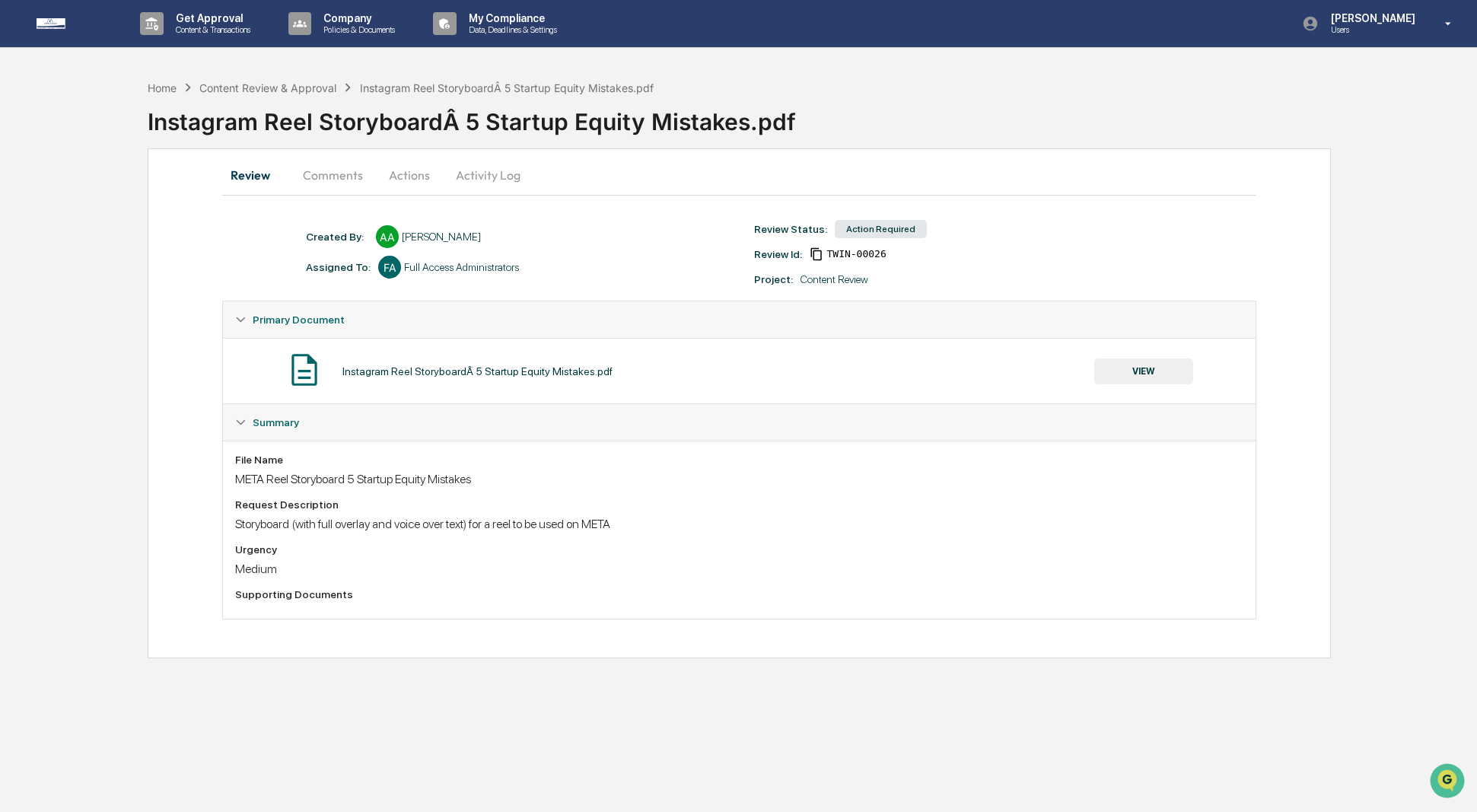
click at [1111, 369] on button "VIEW" at bounding box center [1144, 371] width 99 height 26
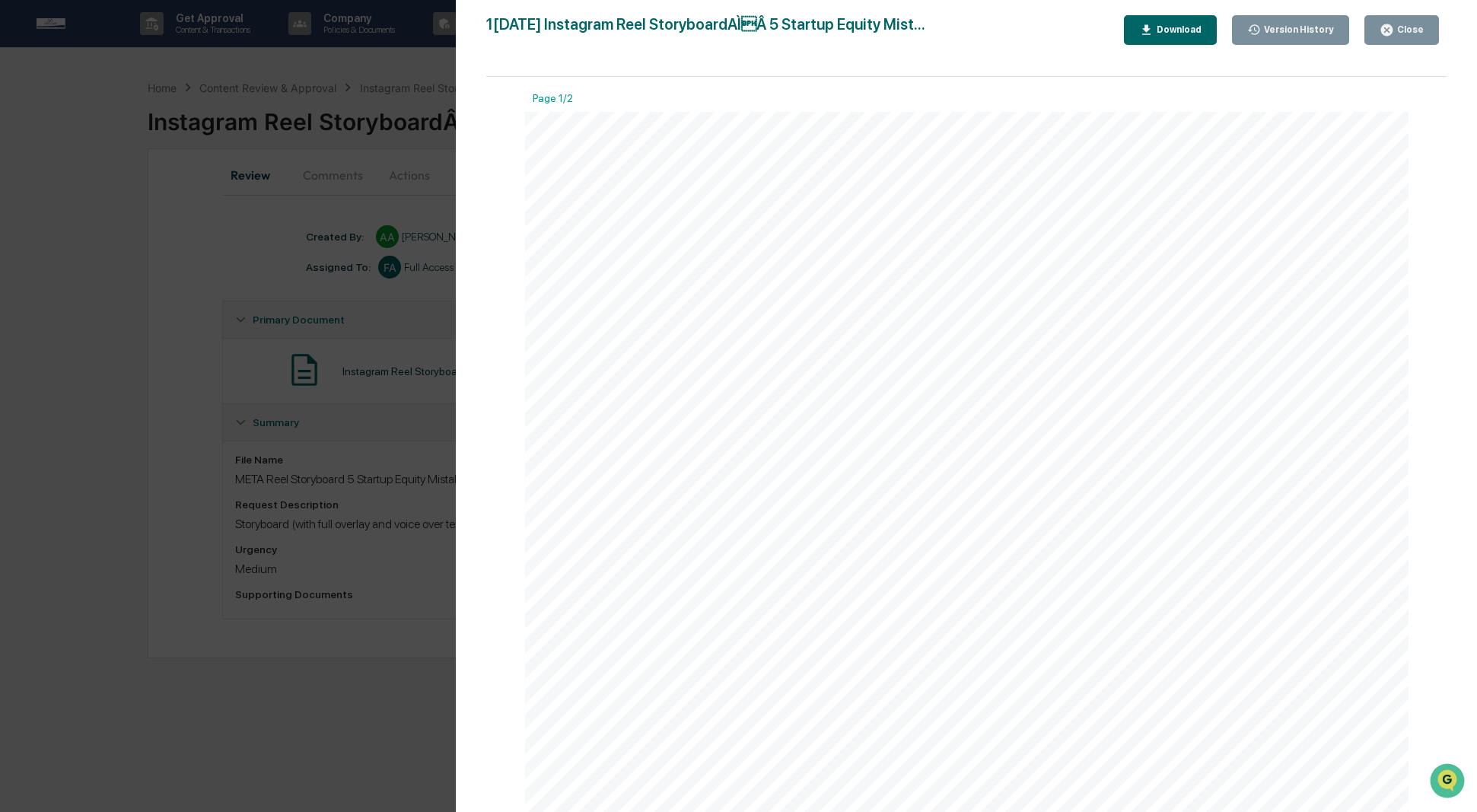
click at [1111, 34] on icon "button" at bounding box center [1387, 30] width 14 height 14
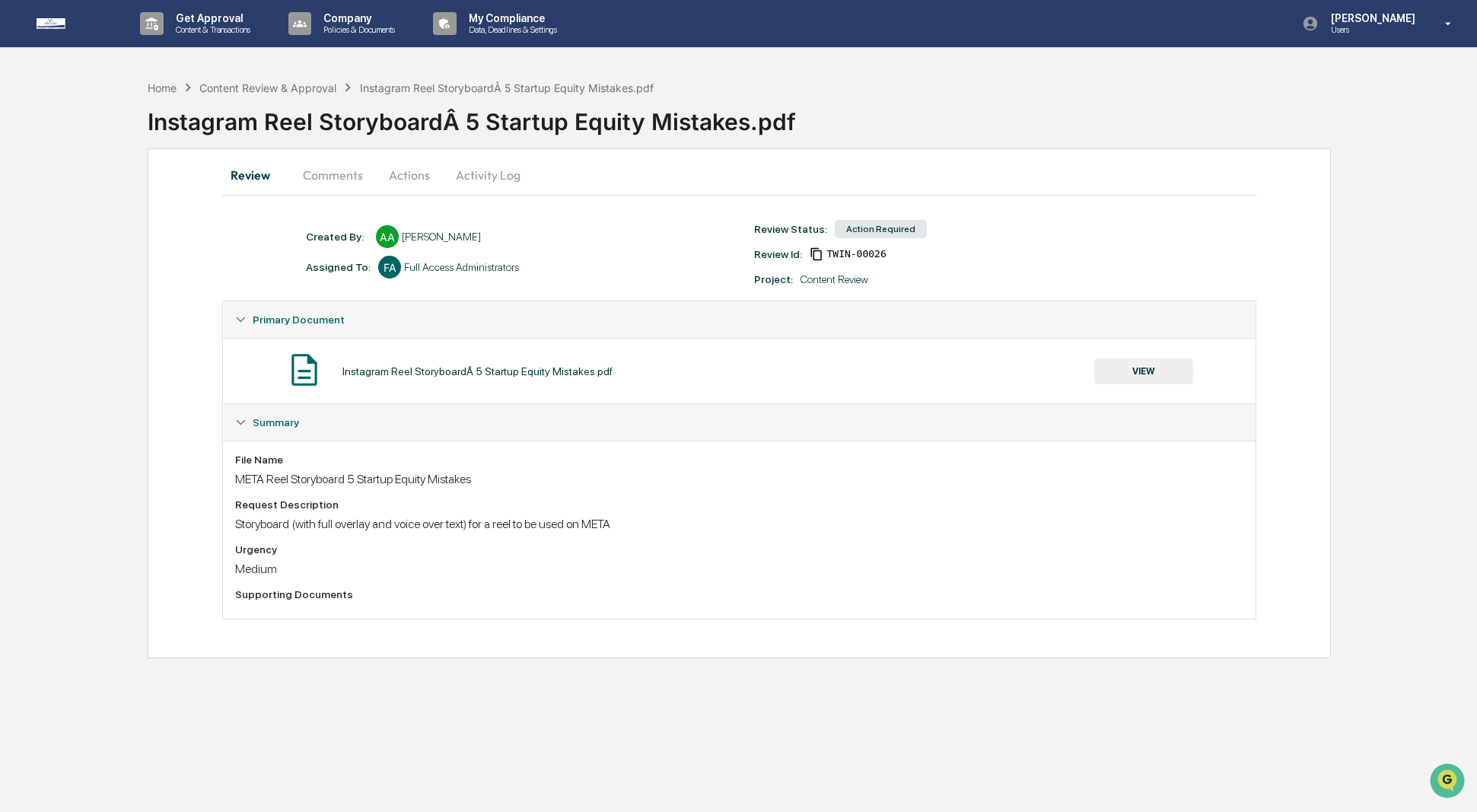
click at [313, 174] on button "Comments" at bounding box center [333, 175] width 85 height 36
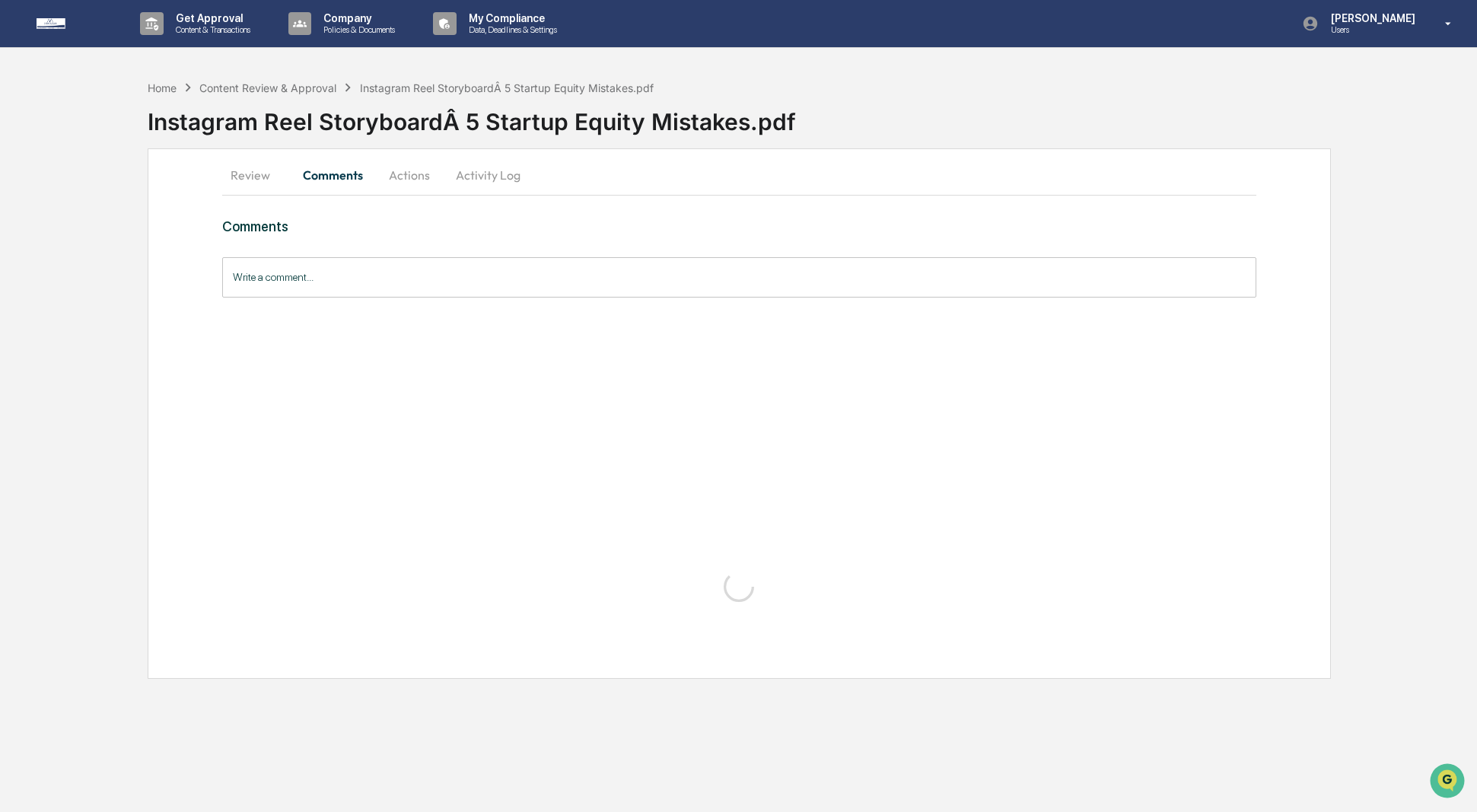
click at [421, 173] on button "Actions" at bounding box center [410, 175] width 69 height 36
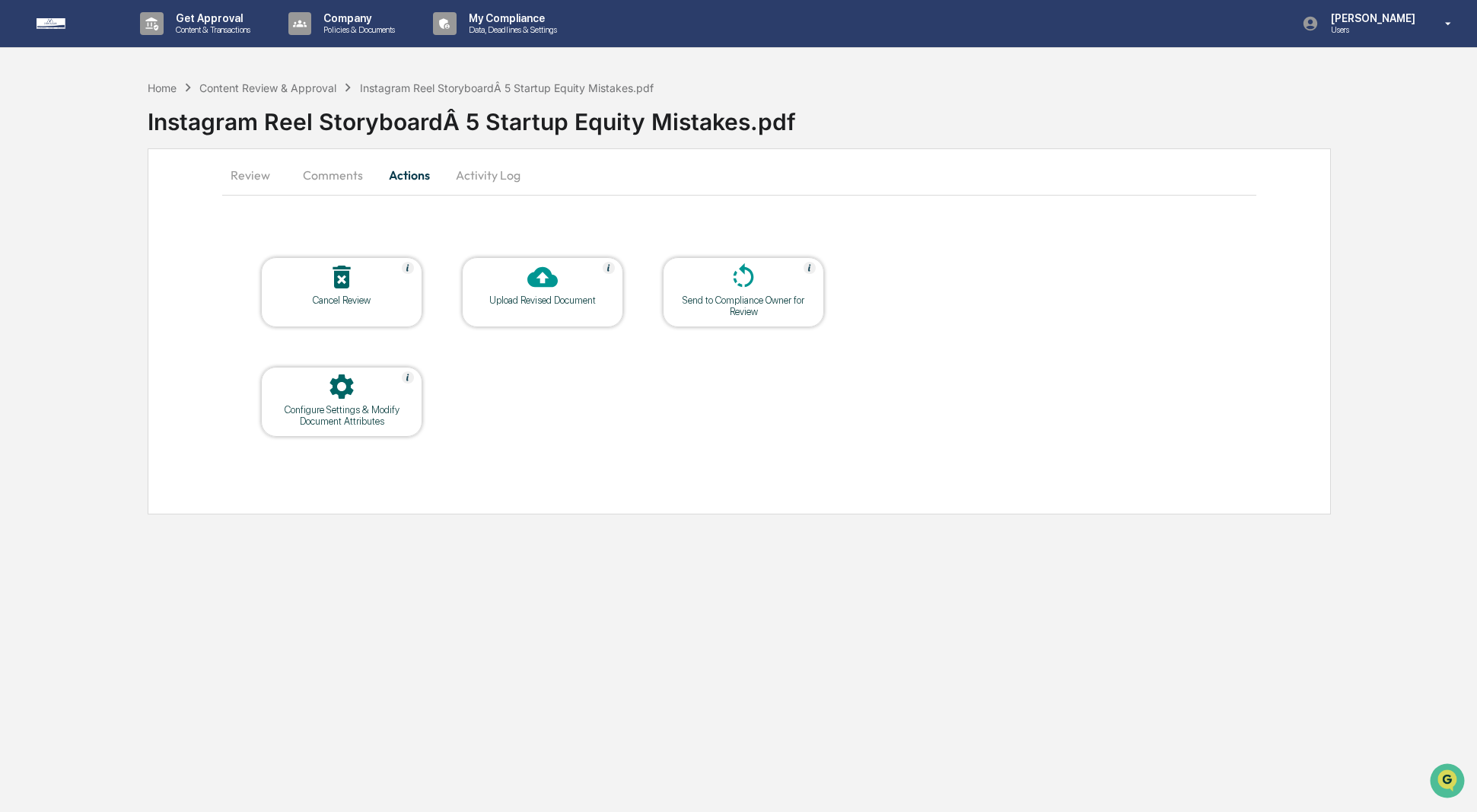
click at [549, 303] on div "Upload Revised Document" at bounding box center [542, 300] width 137 height 11
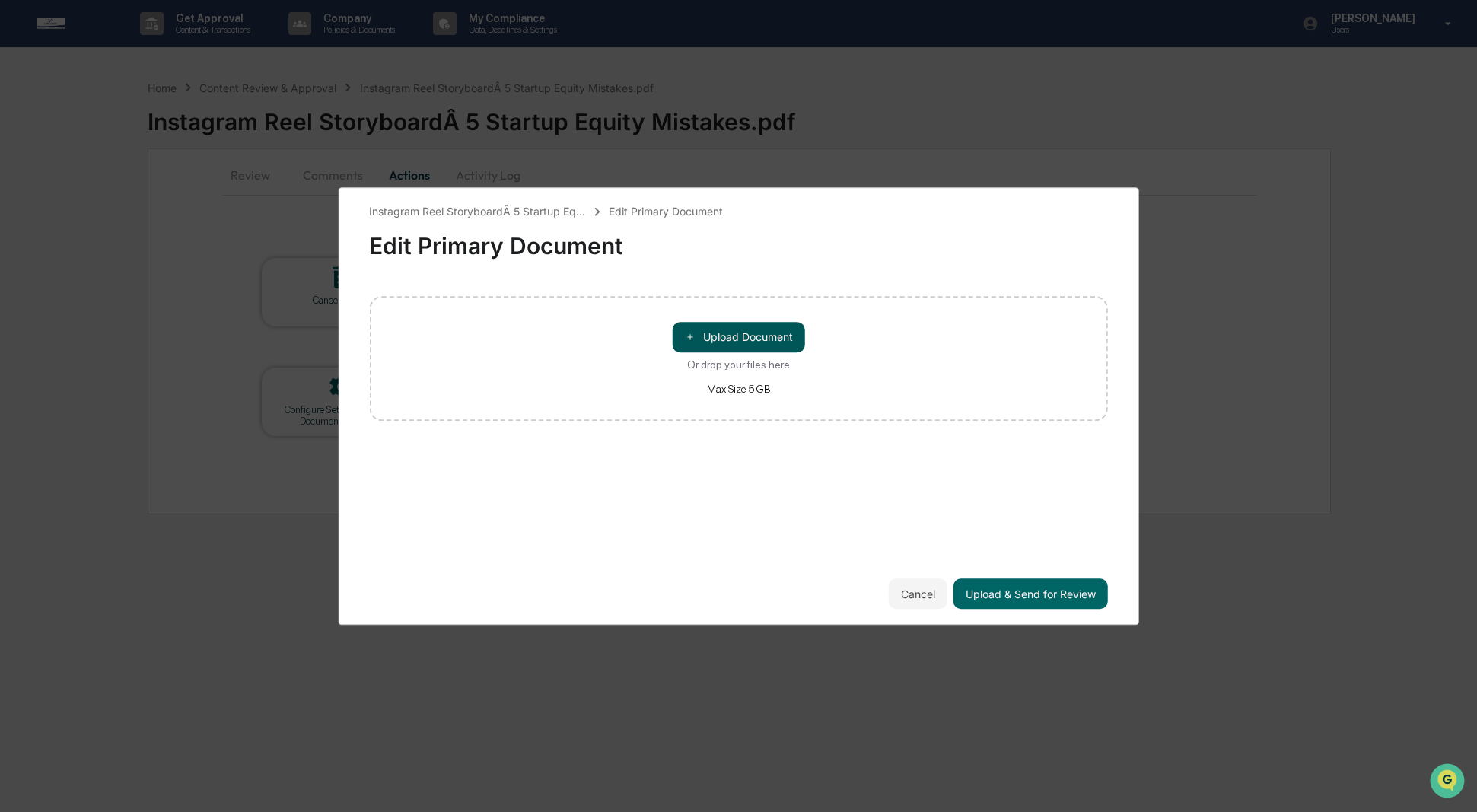
click at [772, 341] on button "＋ Upload Document" at bounding box center [739, 337] width 132 height 30
click at [566, 320] on div "Instagram Reel Storyboard 5 Startup Equ..." at bounding box center [738, 312] width 739 height 32
click at [567, 315] on div "Instagram Reel Storyboard 5 Startup Equ..." at bounding box center [503, 312] width 218 height 14
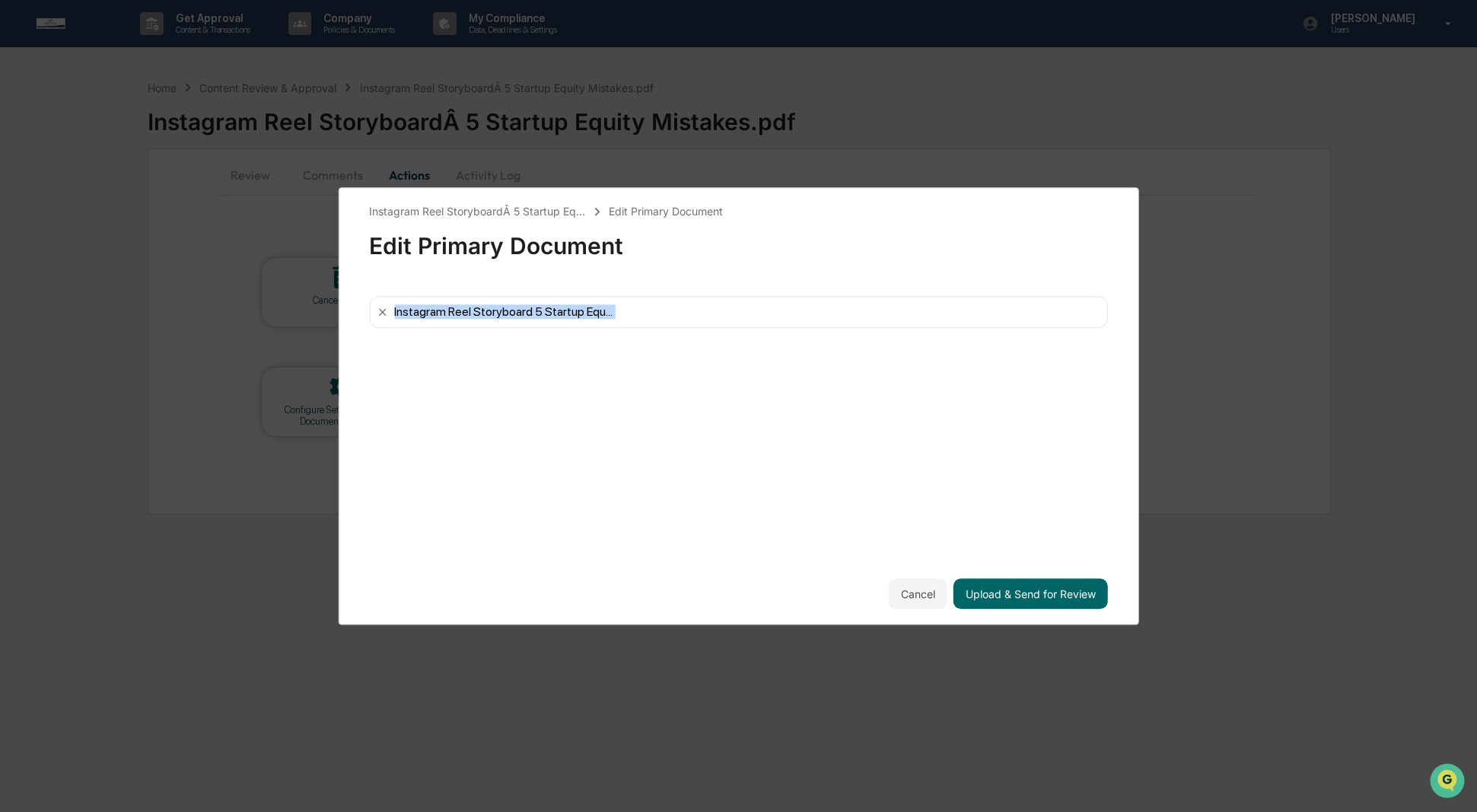
click at [567, 315] on div "Instagram Reel Storyboard 5 Startup Equ..." at bounding box center [503, 312] width 218 height 14
click at [381, 318] on icon at bounding box center [382, 312] width 12 height 12
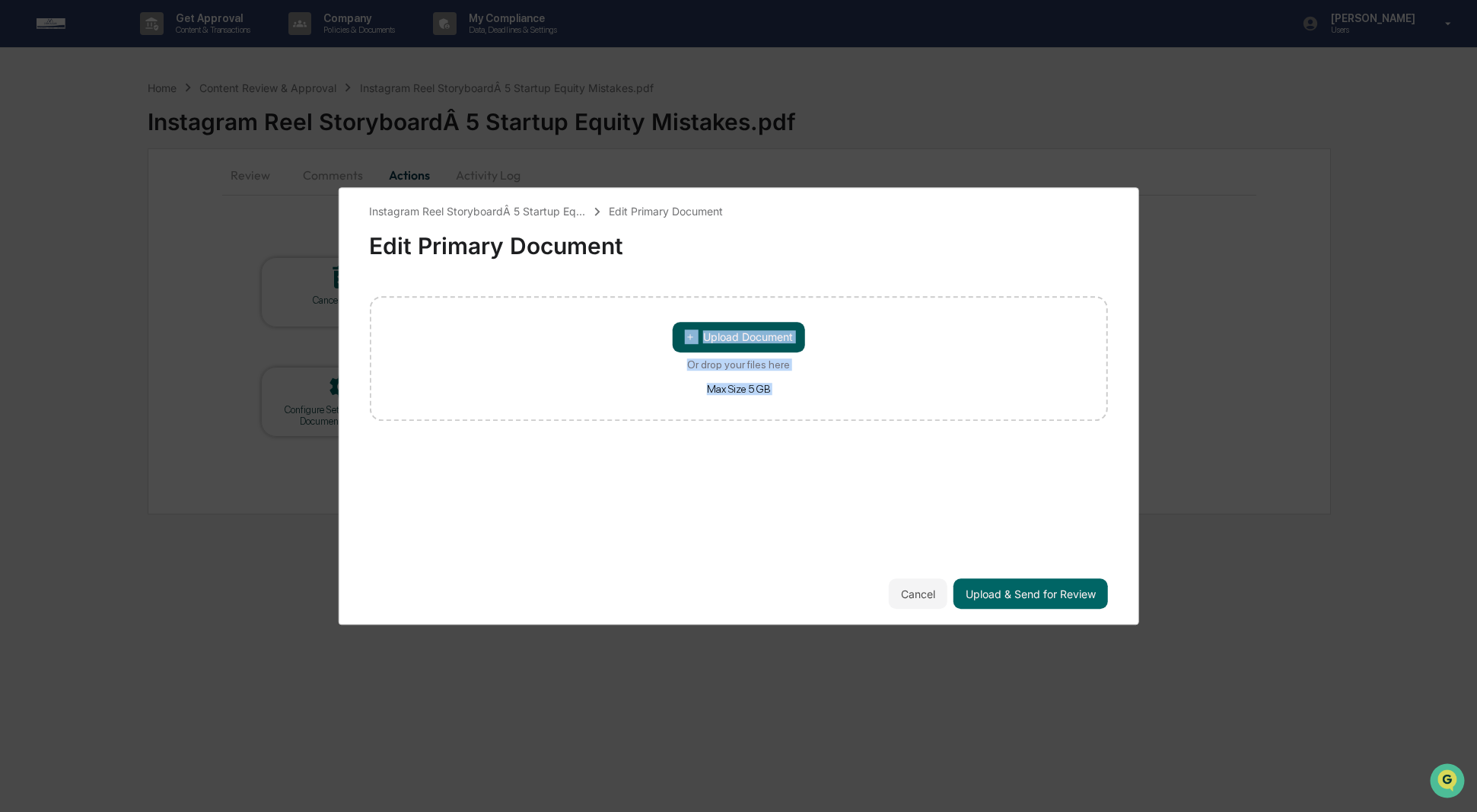
click at [761, 334] on button "＋ Upload Document" at bounding box center [739, 337] width 132 height 30
click at [917, 605] on button "Cancel" at bounding box center [918, 593] width 58 height 30
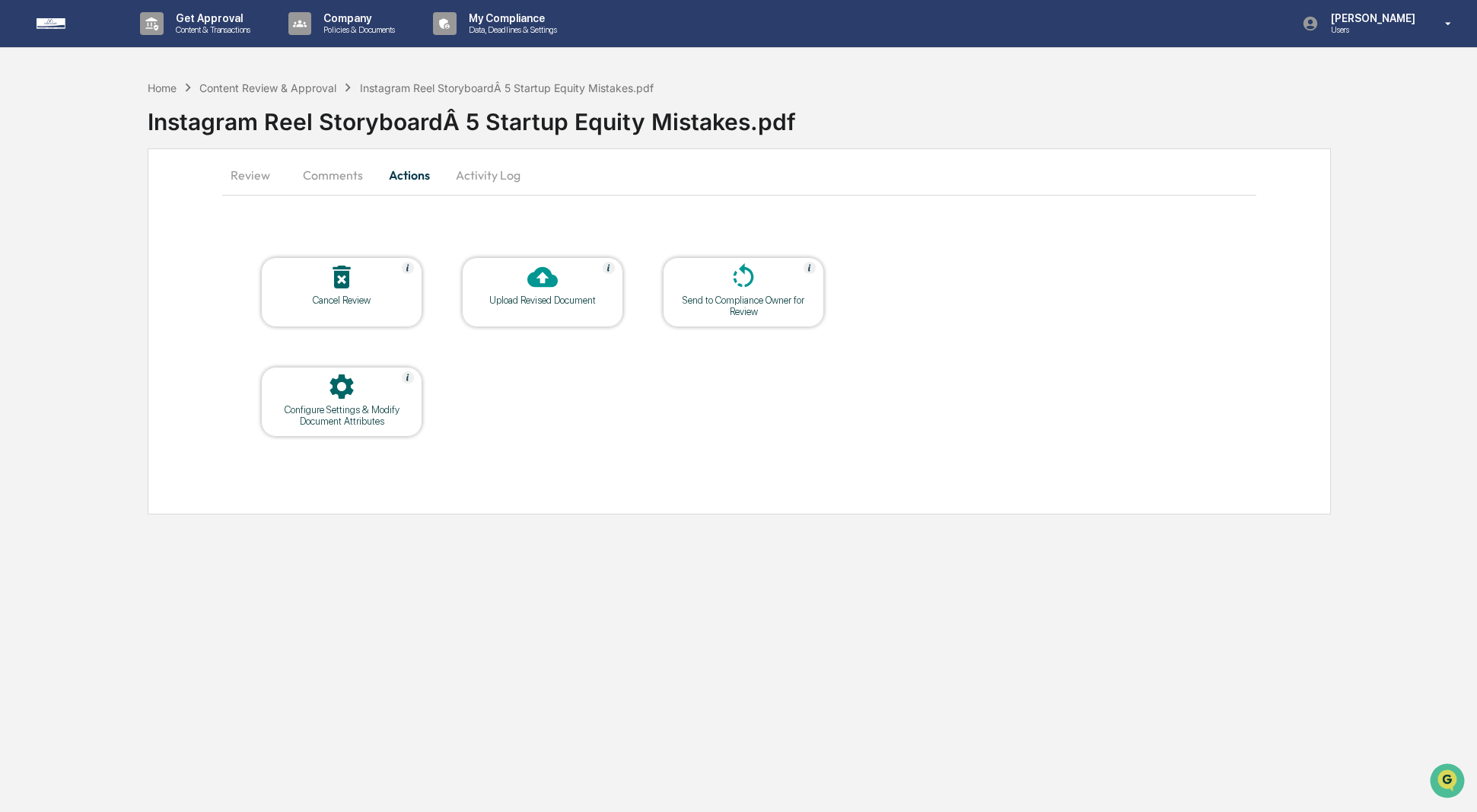
click at [323, 175] on button "Comments" at bounding box center [333, 175] width 85 height 36
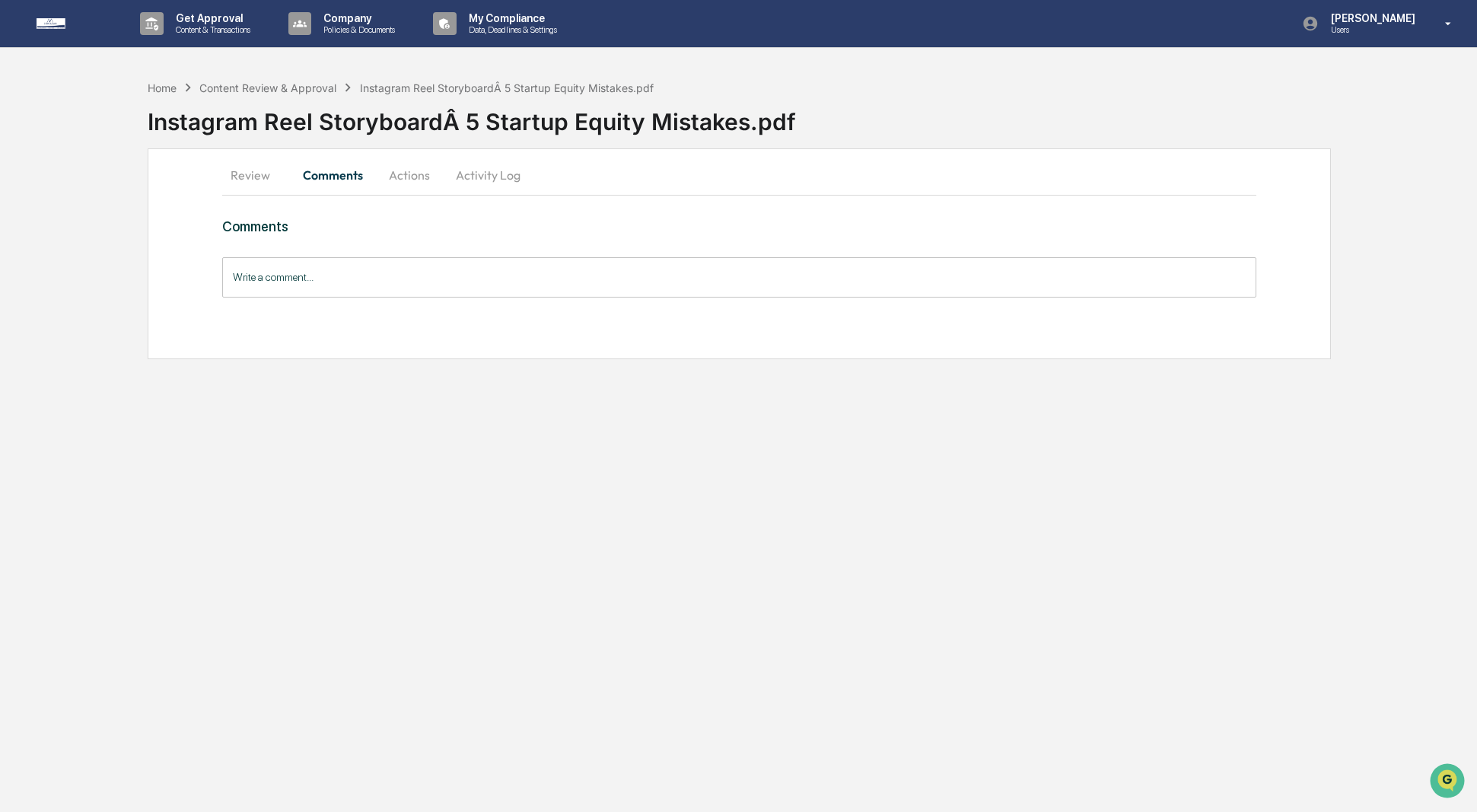
click at [240, 181] on button "Review" at bounding box center [257, 175] width 69 height 36
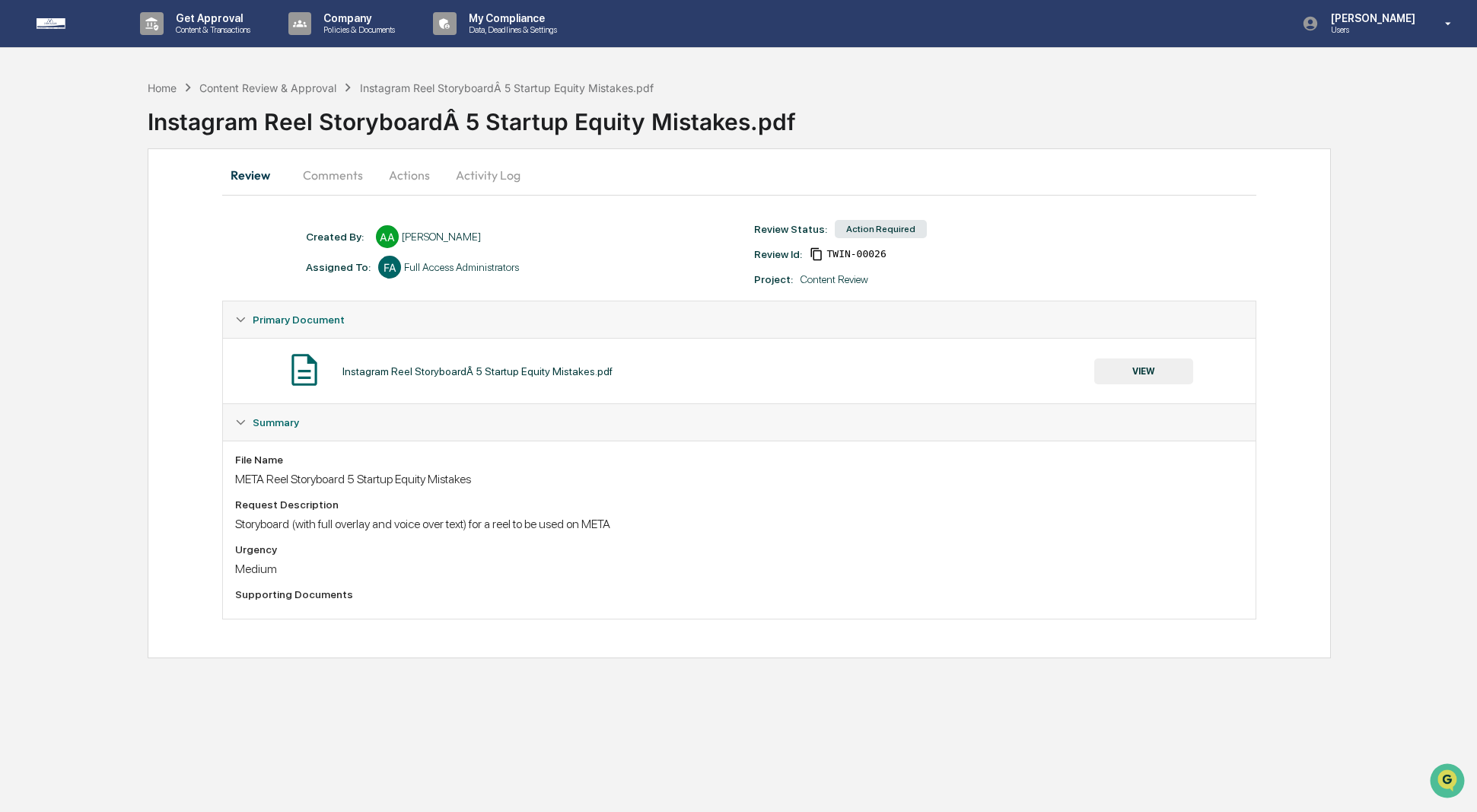
click at [1098, 381] on button "VIEW" at bounding box center [1144, 371] width 99 height 26
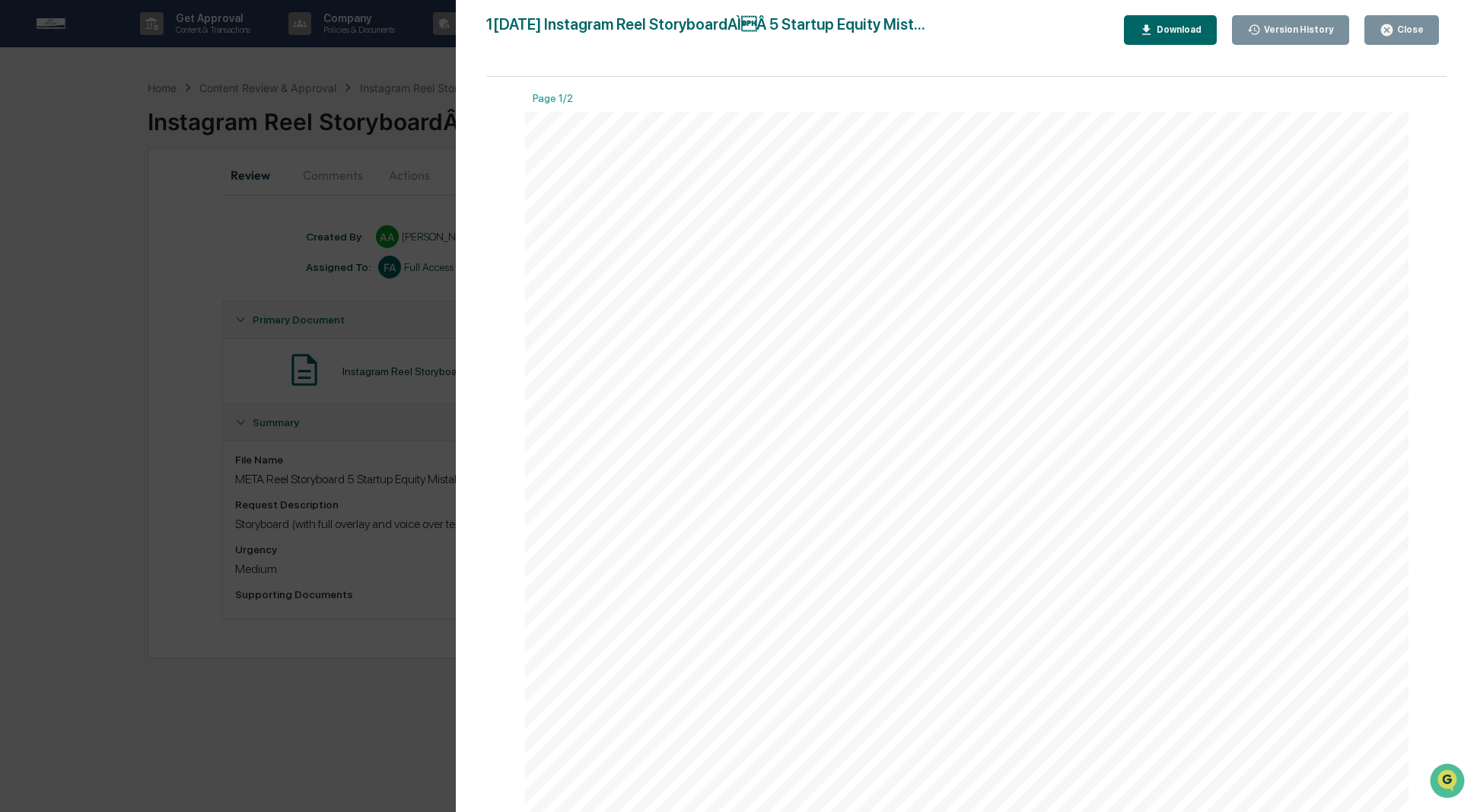
click at [1111, 22] on button "Close" at bounding box center [1402, 30] width 74 height 30
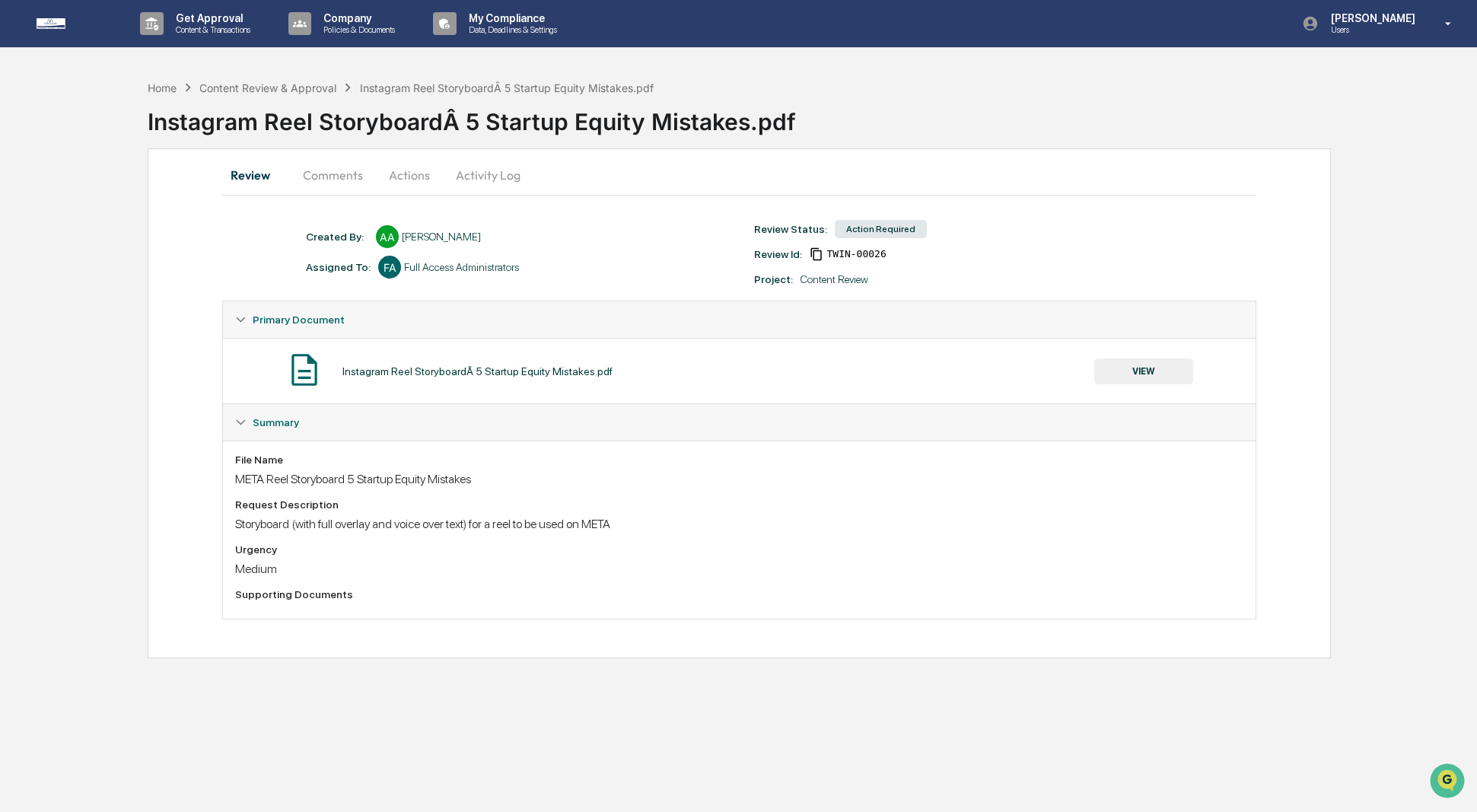
click at [417, 176] on button "Actions" at bounding box center [410, 175] width 69 height 36
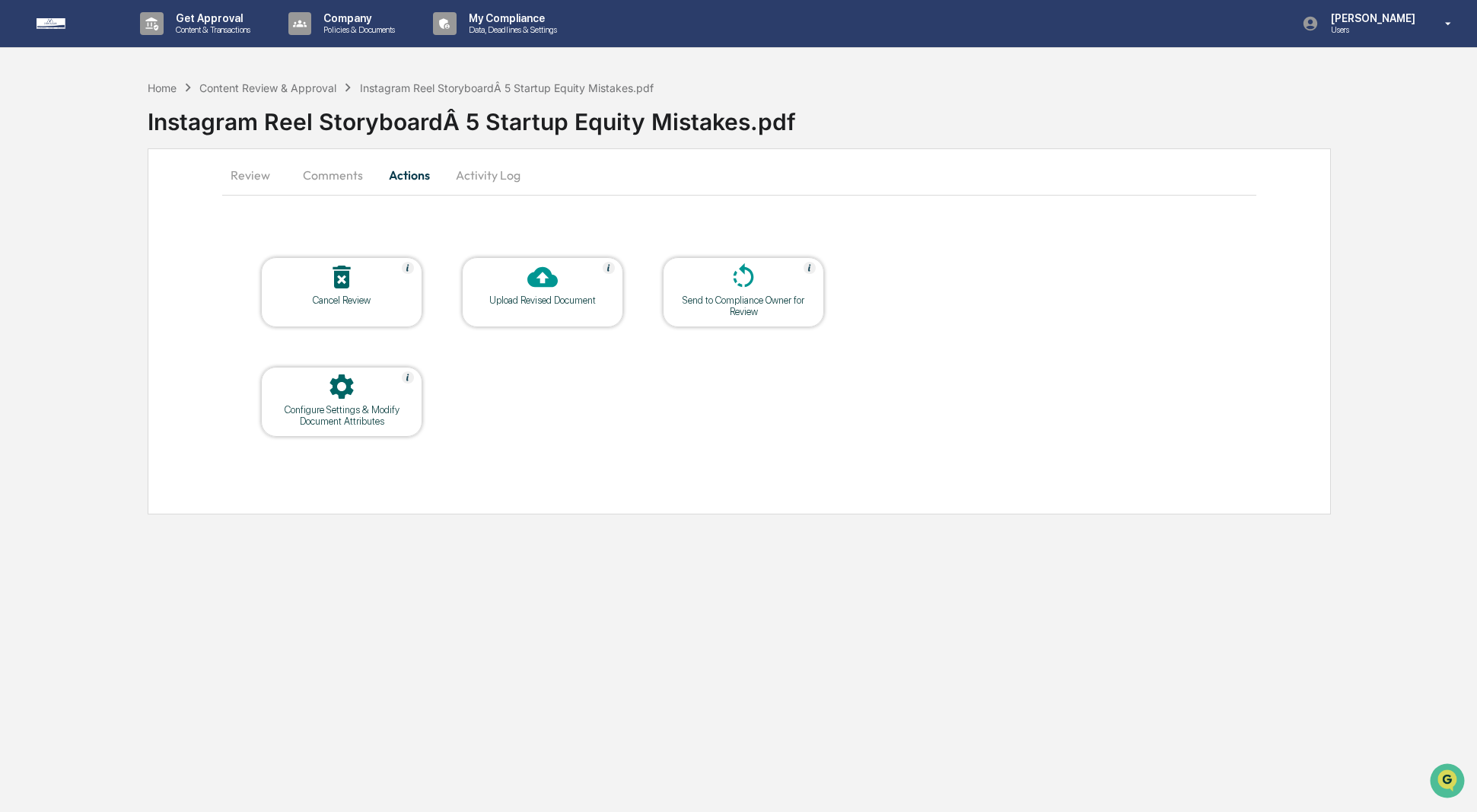
click at [529, 267] on icon at bounding box center [542, 277] width 30 height 30
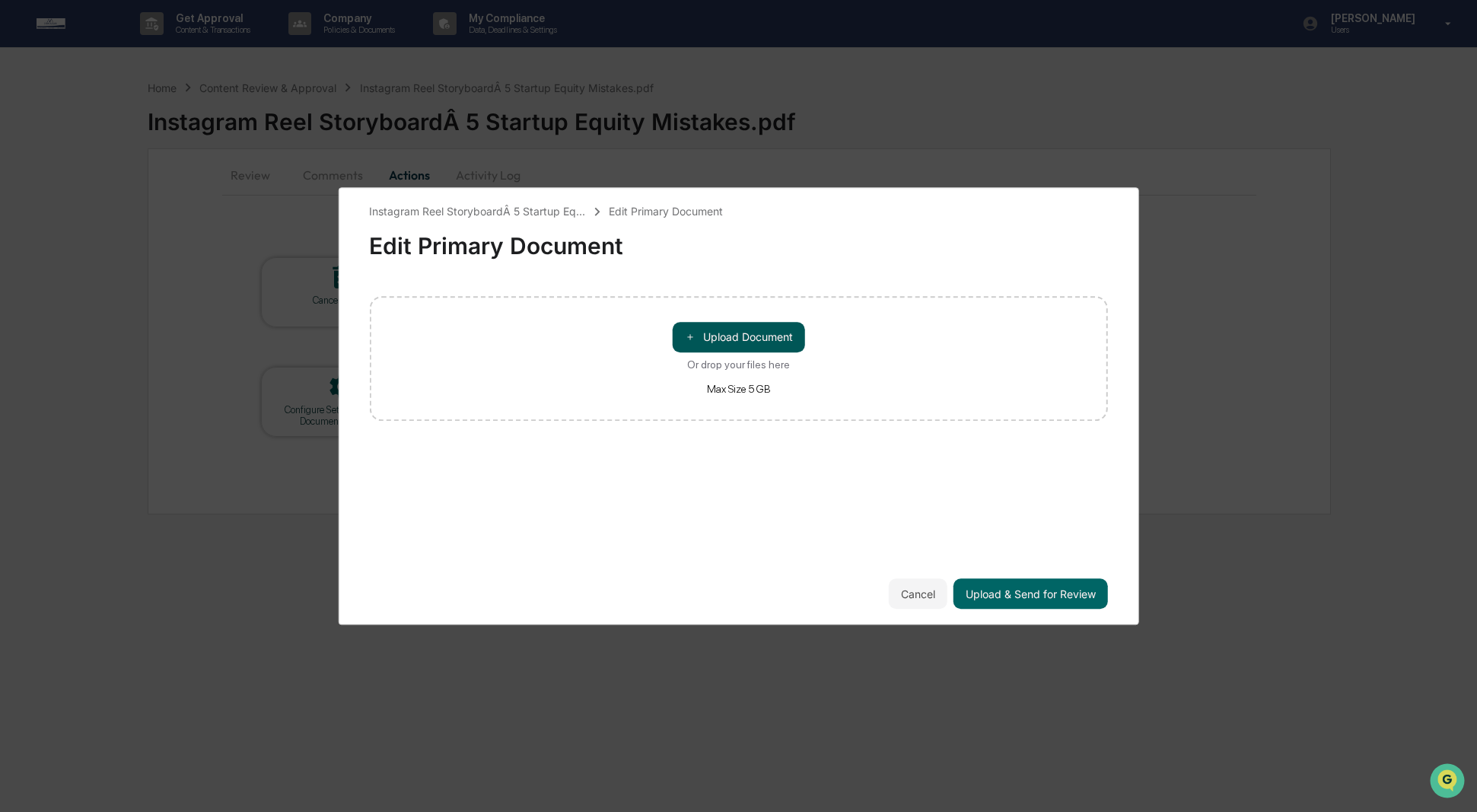
click at [692, 330] on span "＋" at bounding box center [690, 337] width 11 height 14
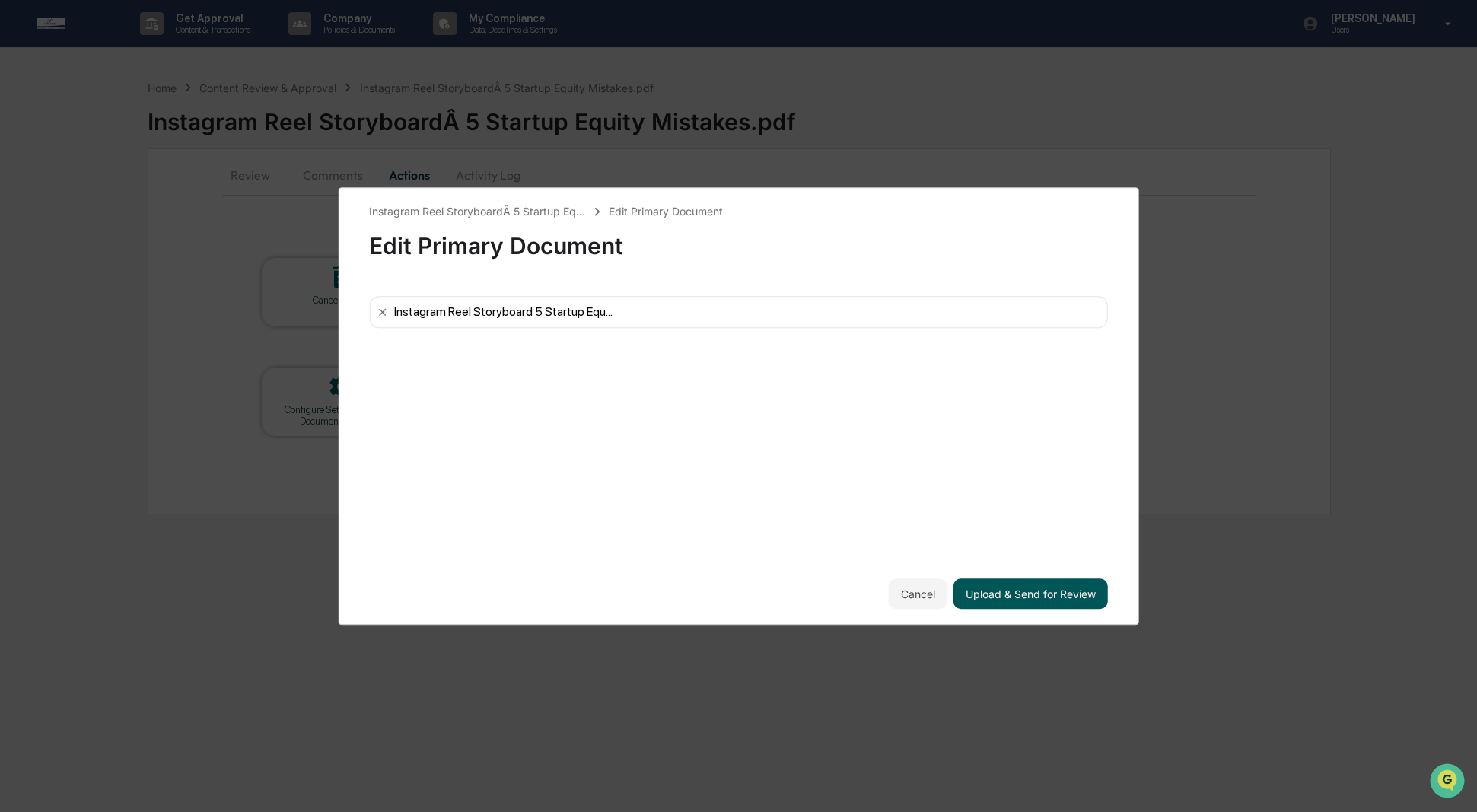
click at [1036, 583] on button "Upload & Send for Review" at bounding box center [1030, 593] width 154 height 30
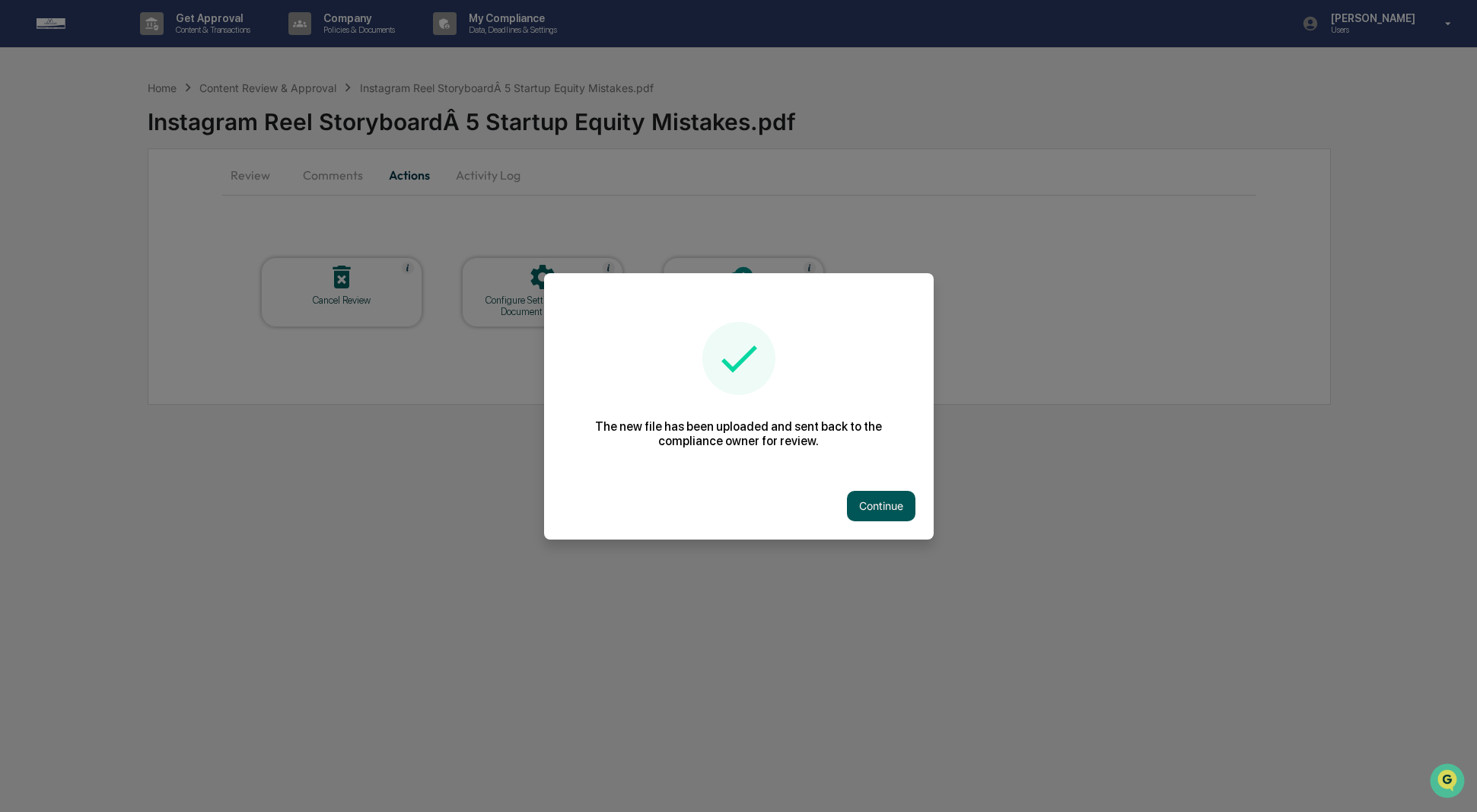
click at [888, 509] on button "Continue" at bounding box center [882, 506] width 69 height 30
